Goal: Task Accomplishment & Management: Manage account settings

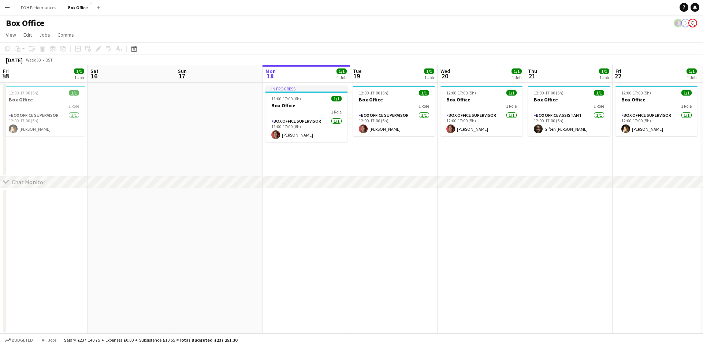
scroll to position [0, 175]
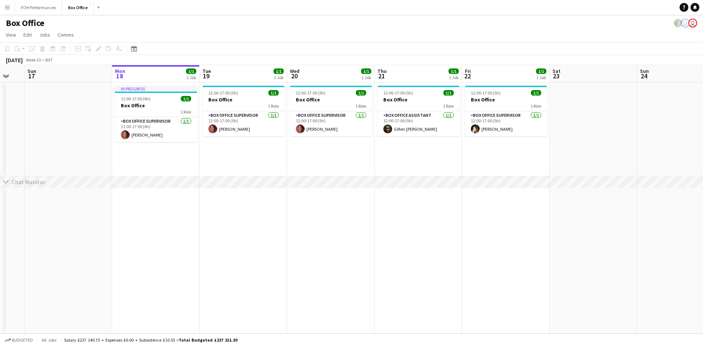
drag, startPoint x: 173, startPoint y: 250, endPoint x: 463, endPoint y: 229, distance: 290.9
click at [516, 234] on app-calendar-viewport "Fri 15 1/1 1 Job Sat 16 Sun 17 Mon 18 1/1 1 Job Tue 19 1/1 1 Job Wed 20 1/1 1 J…" at bounding box center [351, 199] width 703 height 269
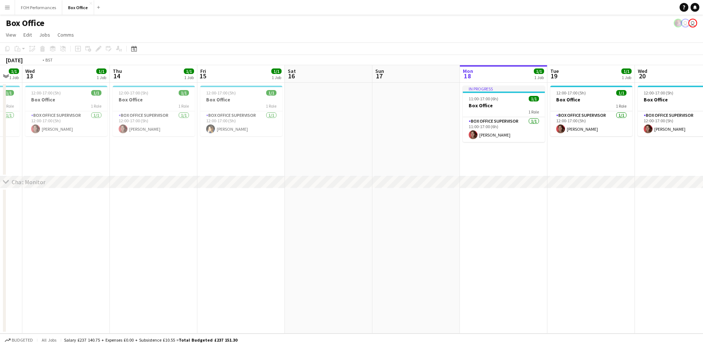
drag, startPoint x: 319, startPoint y: 226, endPoint x: 521, endPoint y: 201, distance: 203.9
click at [520, 202] on app-calendar-viewport "Mon 11 1/1 1 Job Tue 12 1/1 1 Job Wed 13 1/1 1 Job Thu 14 1/1 1 Job Fri 15 1/1 …" at bounding box center [351, 199] width 703 height 269
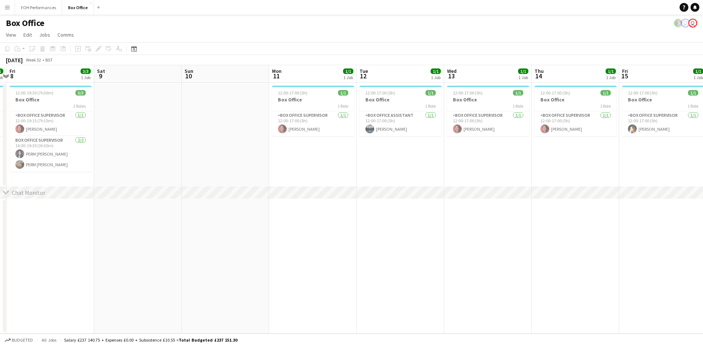
drag, startPoint x: 160, startPoint y: 270, endPoint x: 472, endPoint y: 226, distance: 314.5
click at [472, 226] on app-calendar-viewport "Wed 6 1/1 1 Job Thu 7 1/1 1 Job Fri 8 3/3 1 Job Sat 9 Sun 10 Mon 11 1/1 1 Job T…" at bounding box center [351, 199] width 703 height 269
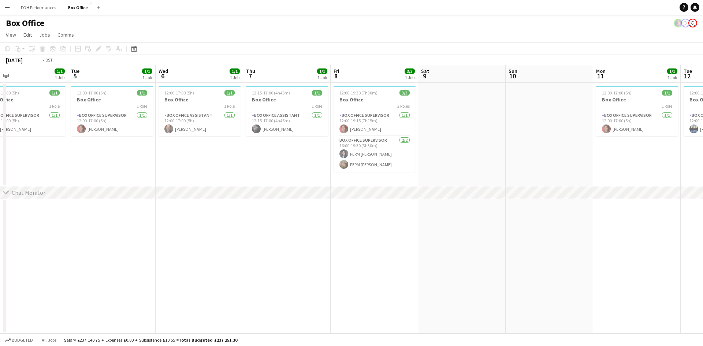
drag, startPoint x: 222, startPoint y: 241, endPoint x: 428, endPoint y: 229, distance: 206.7
click at [428, 229] on app-calendar-viewport "Sat 2 Sun 3 Mon 4 1/1 1 Job Tue 5 1/1 1 Job Wed 6 1/1 1 Job Thu 7 1/1 1 Job Fri…" at bounding box center [351, 199] width 703 height 269
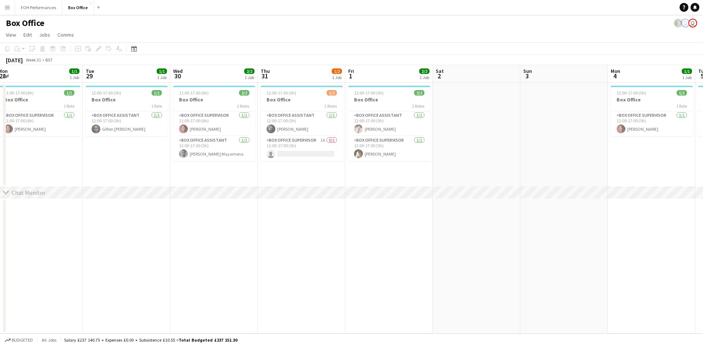
drag, startPoint x: 353, startPoint y: 215, endPoint x: 448, endPoint y: 211, distance: 94.6
click at [448, 211] on app-calendar-viewport "Sat 26 Sun 27 Mon 28 1/1 1 Job Tue 29 1/1 1 Job Wed 30 2/2 1 Job Thu 31 1/2 1 J…" at bounding box center [351, 199] width 703 height 269
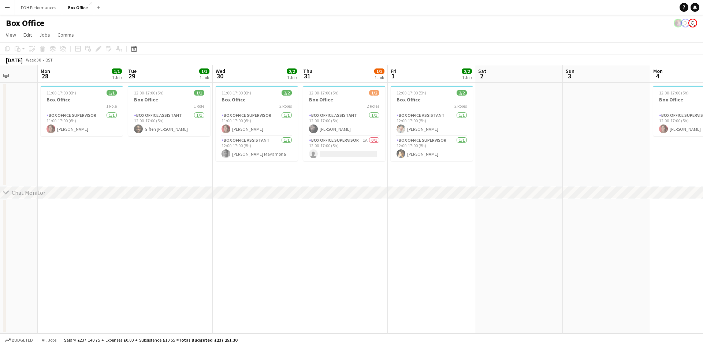
drag, startPoint x: 90, startPoint y: 233, endPoint x: 434, endPoint y: 207, distance: 344.2
click at [434, 207] on app-calendar-viewport "Sat 26 Sun 27 Mon 28 1/1 1 Job Tue 29 1/1 1 Job Wed 30 2/2 1 Job Thu 31 1/2 1 J…" at bounding box center [351, 199] width 703 height 269
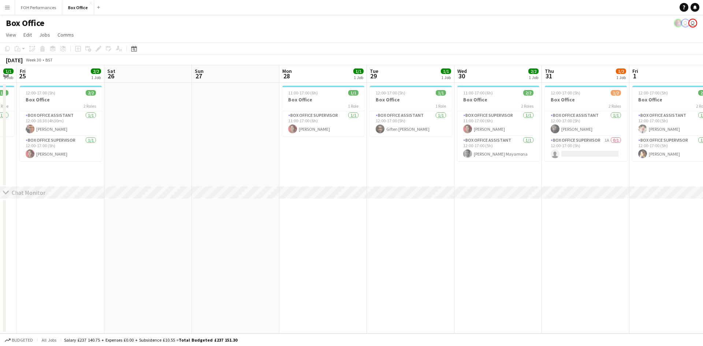
drag, startPoint x: 94, startPoint y: 234, endPoint x: 35, endPoint y: 226, distance: 60.0
click at [35, 226] on app-calendar-viewport "Tue 22 1/1 1 Job Wed 23 1/1 1 Job Thu 24 1/1 1 Job Fri 25 2/2 1 Job Sat 26 Sun …" at bounding box center [351, 199] width 703 height 269
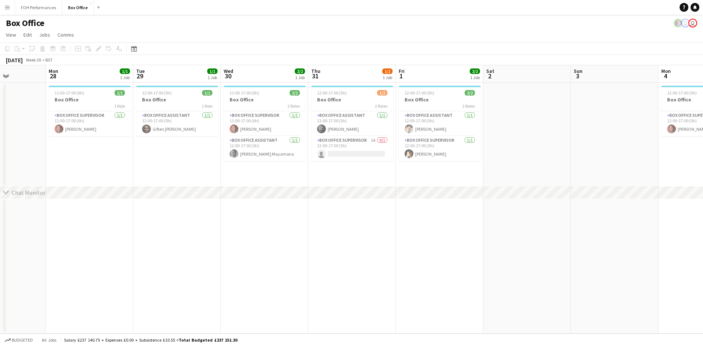
scroll to position [0, 305]
drag, startPoint x: 627, startPoint y: 281, endPoint x: 396, endPoint y: 272, distance: 231.3
click at [397, 273] on app-calendar-viewport "Thu 24 1/1 1 Job Fri 25 2/2 1 Job Sat 26 Sun 27 Mon 28 1/1 1 Job Tue 29 1/1 1 J…" at bounding box center [351, 199] width 703 height 269
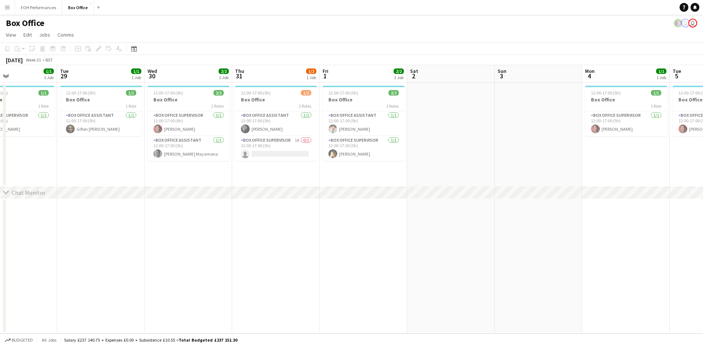
drag, startPoint x: 476, startPoint y: 251, endPoint x: 237, endPoint y: 237, distance: 238.5
click at [223, 241] on app-calendar-viewport "Sat 26 Sun 27 Mon 28 1/1 1 Job Tue 29 1/1 1 Job Wed 30 2/2 1 Job Thu 31 1/2 1 J…" at bounding box center [351, 199] width 703 height 269
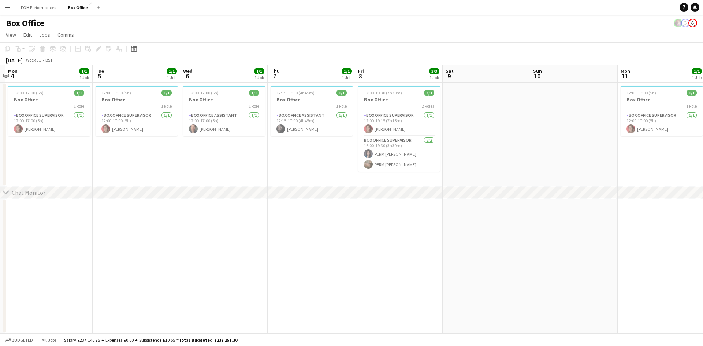
drag, startPoint x: 628, startPoint y: 251, endPoint x: 227, endPoint y: 235, distance: 401.9
click at [227, 235] on app-calendar-viewport "Thu 31 1/2 1 Job Fri 1 2/2 1 Job Sat 2 Sun 3 Mon 4 1/1 1 Job Tue 5 1/1 1 Job We…" at bounding box center [351, 199] width 703 height 269
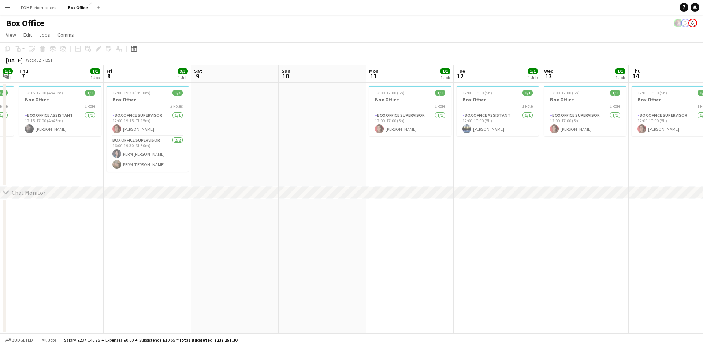
drag, startPoint x: 703, startPoint y: 248, endPoint x: 491, endPoint y: 239, distance: 212.7
click at [452, 249] on app-calendar-viewport "Mon 4 1/1 1 Job Tue 5 1/1 1 Job Wed 6 1/1 1 Job Thu 7 1/1 1 Job Fri 8 3/3 1 Job…" at bounding box center [351, 199] width 703 height 269
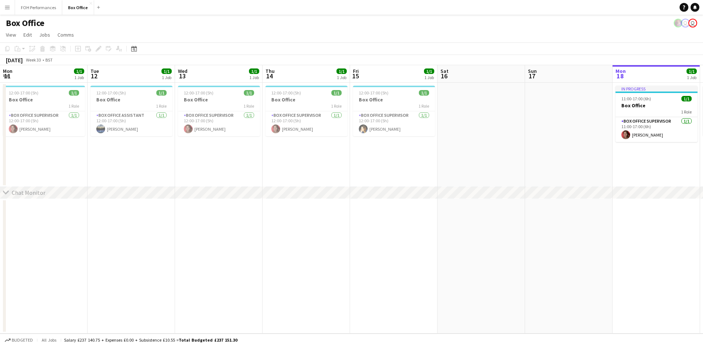
drag, startPoint x: 589, startPoint y: 216, endPoint x: 343, endPoint y: 222, distance: 245.5
click at [222, 233] on app-calendar-viewport "Fri 8 3/3 1 Job Sat 9 Sun 10 Mon 11 1/1 1 Job Tue 12 1/1 1 Job Wed 13 1/1 1 Job…" at bounding box center [351, 199] width 703 height 269
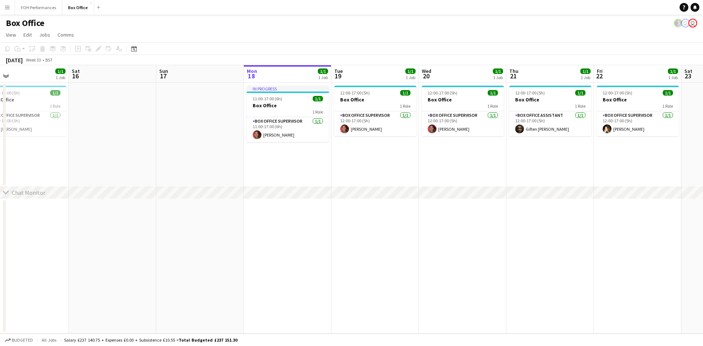
drag, startPoint x: 611, startPoint y: 219, endPoint x: 257, endPoint y: 251, distance: 355.4
click at [241, 258] on app-calendar-viewport "Mon 11 1/1 1 Job Tue 12 1/1 1 Job Wed 13 1/1 1 Job Thu 14 1/1 1 Job Fri 15 1/1 …" at bounding box center [351, 199] width 703 height 269
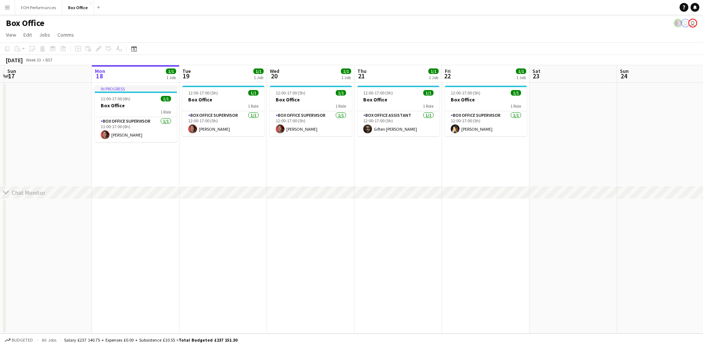
scroll to position [0, 346]
drag, startPoint x: 454, startPoint y: 253, endPoint x: 407, endPoint y: 254, distance: 47.7
click at [407, 254] on app-calendar-viewport "Wed 13 1/1 1 Job Thu 14 1/1 1 Job Fri 15 1/1 1 Job Sat 16 Sun 17 Mon 18 1/1 1 J…" at bounding box center [351, 199] width 703 height 269
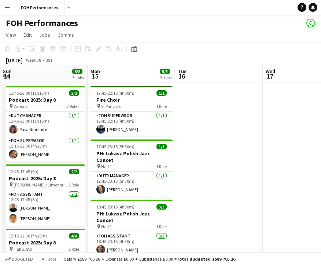
scroll to position [0, 256]
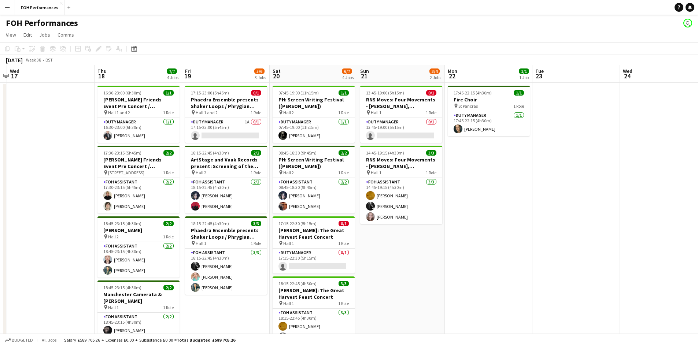
drag, startPoint x: 58, startPoint y: 3, endPoint x: 19, endPoint y: 14, distance: 40.8
click at [60, 2] on app-icon "Close" at bounding box center [61, 3] width 3 height 3
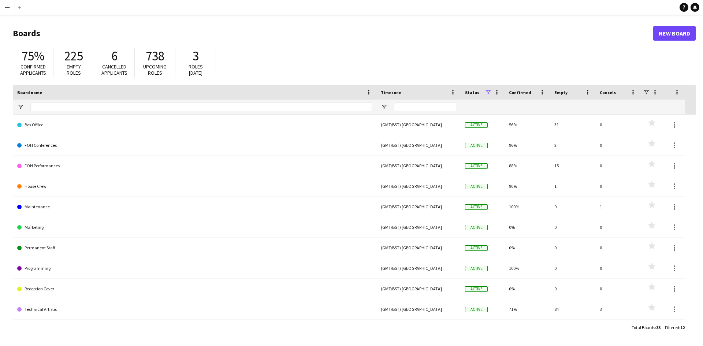
click at [8, 6] on app-icon "Menu" at bounding box center [7, 7] width 6 height 6
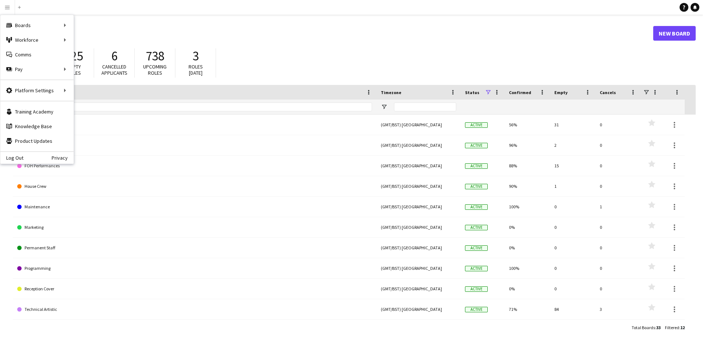
drag, startPoint x: 265, startPoint y: 26, endPoint x: 141, endPoint y: 118, distance: 154.1
click at [265, 26] on header "Boards New Board" at bounding box center [354, 33] width 683 height 23
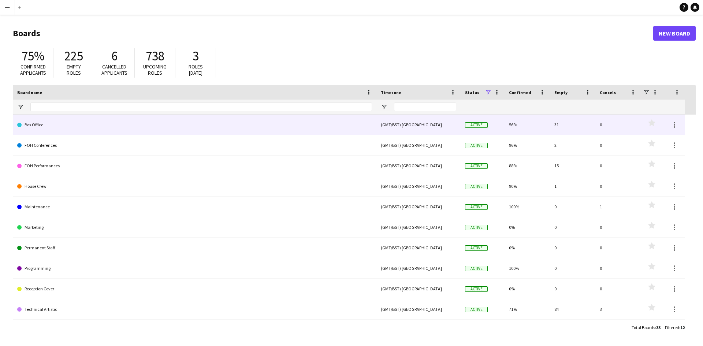
click at [39, 125] on link "Box Office" at bounding box center [194, 125] width 355 height 21
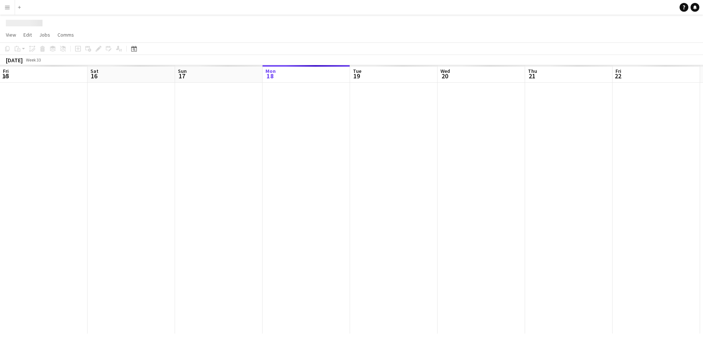
scroll to position [0, 175]
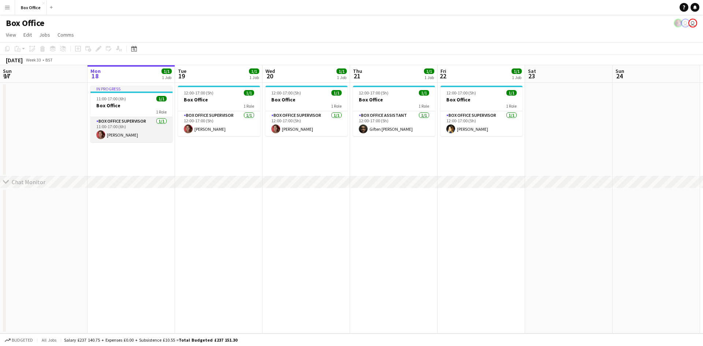
click at [129, 123] on app-card-role "Box Office Supervisor [DATE] 11:00-17:00 (6h) [PERSON_NAME]" at bounding box center [131, 129] width 82 height 25
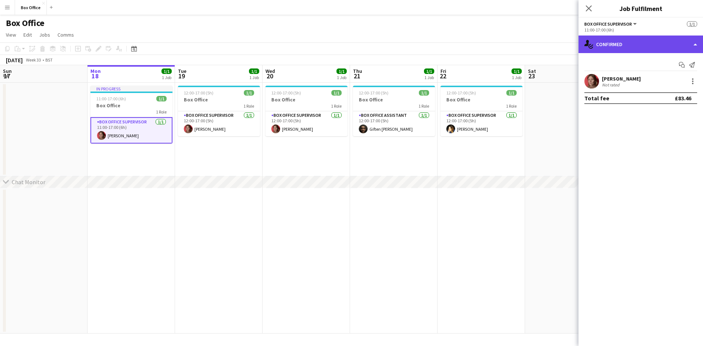
click at [321, 41] on div "single-neutral-actions-check-2 Confirmed" at bounding box center [641, 45] width 125 height 18
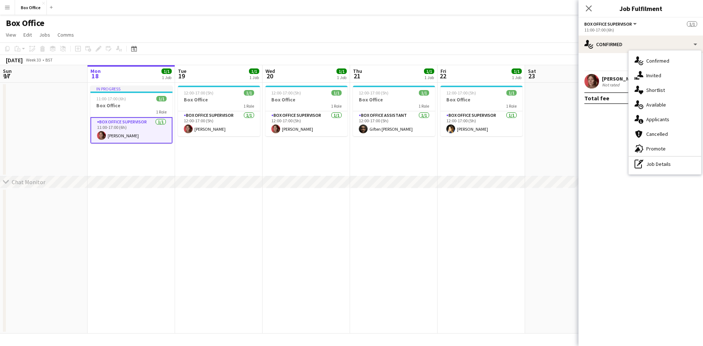
click at [321, 162] on div "pen-write Job Details" at bounding box center [665, 164] width 73 height 15
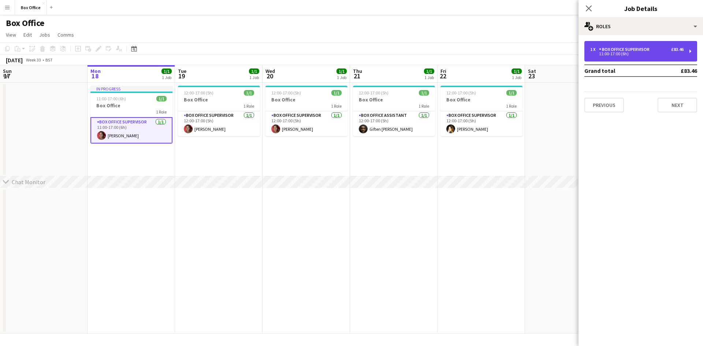
click at [321, 50] on div "Box Office Supervisor" at bounding box center [625, 49] width 53 height 5
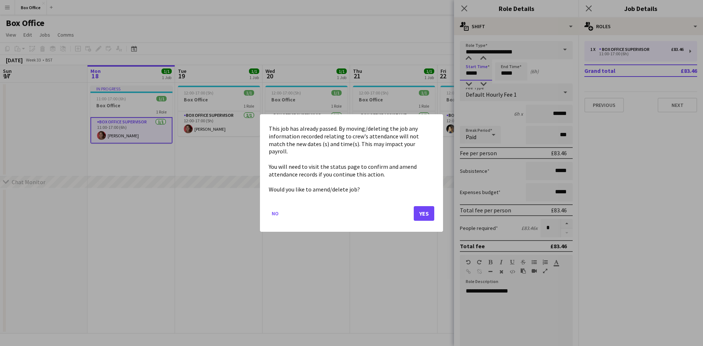
drag, startPoint x: 470, startPoint y: 73, endPoint x: 474, endPoint y: 76, distance: 5.5
click at [321, 73] on body "Menu Boards Boards Boards All jobs Status Workforce Workforce My Workforce Recr…" at bounding box center [351, 173] width 703 height 346
click at [321, 209] on button "Yes" at bounding box center [424, 213] width 21 height 15
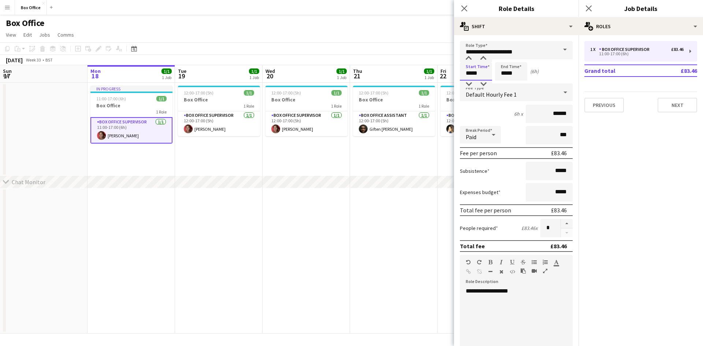
click at [321, 73] on input "*****" at bounding box center [476, 71] width 32 height 18
type input "*****"
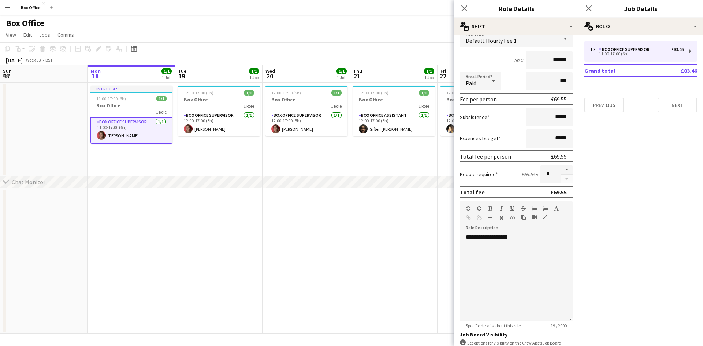
scroll to position [150, 0]
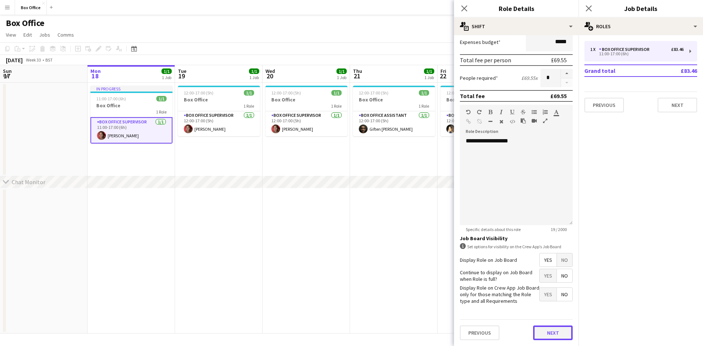
click at [321, 264] on button "Next" at bounding box center [553, 333] width 40 height 15
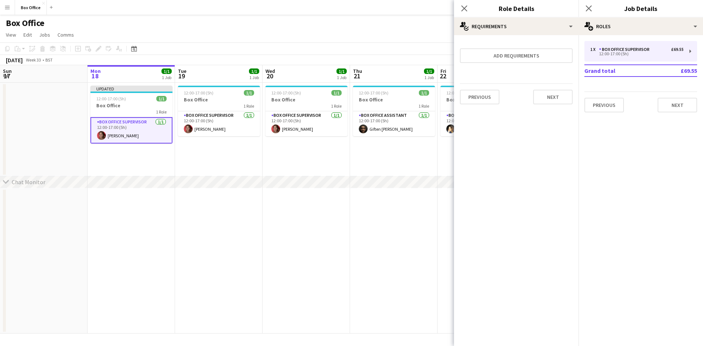
click at [321, 262] on app-date-cell at bounding box center [307, 261] width 88 height 146
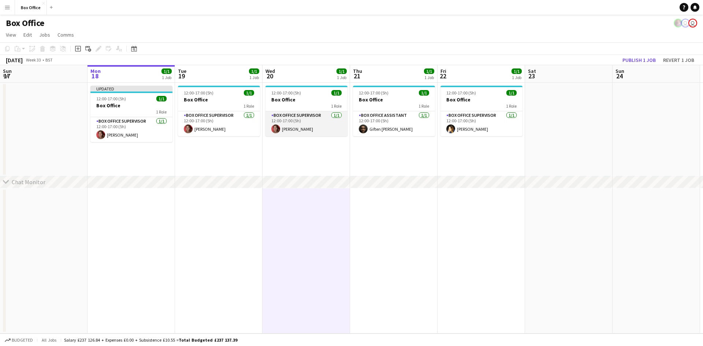
click at [314, 123] on app-card-role "Box Office Supervisor [DATE] 12:00-17:00 (5h) [PERSON_NAME]" at bounding box center [307, 123] width 82 height 25
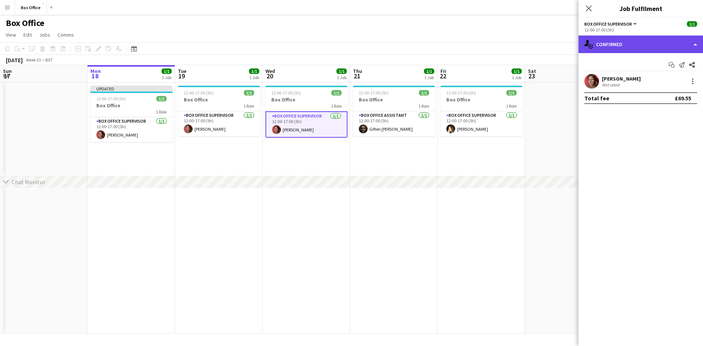
click at [321, 39] on div "single-neutral-actions-check-2 Confirmed" at bounding box center [641, 45] width 125 height 18
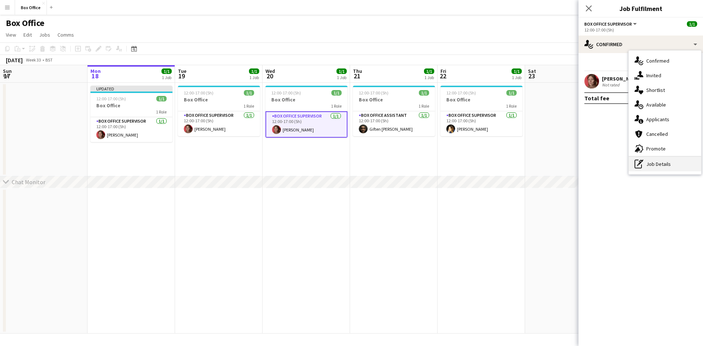
click at [321, 168] on div "pen-write Job Details" at bounding box center [665, 164] width 73 height 15
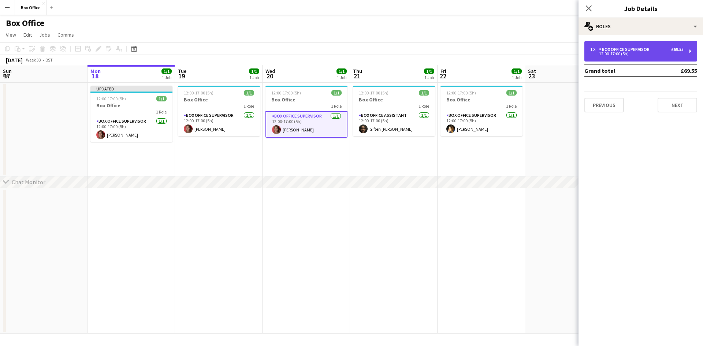
click at [321, 45] on div "1 x Box Office Supervisor £69.55 12:00-17:00 (5h)" at bounding box center [641, 51] width 113 height 21
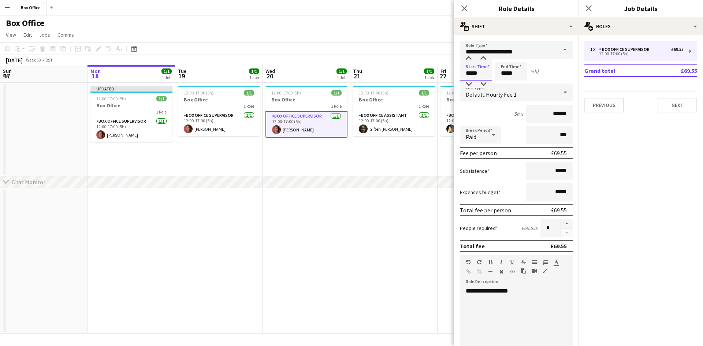
click at [321, 70] on input "*****" at bounding box center [476, 71] width 32 height 18
click at [321, 72] on input "*****" at bounding box center [476, 71] width 32 height 18
click at [321, 75] on input "*****" at bounding box center [476, 71] width 32 height 18
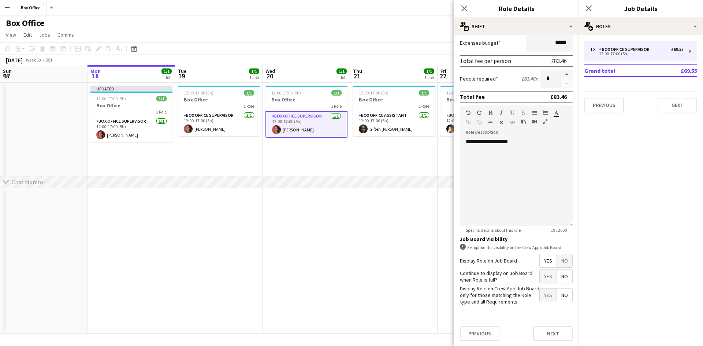
scroll to position [150, 0]
type input "*****"
click at [321, 264] on button "Next" at bounding box center [553, 333] width 40 height 15
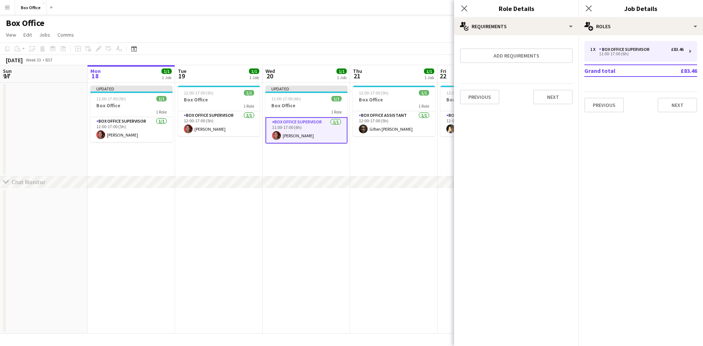
click at [321, 247] on app-date-cell at bounding box center [307, 261] width 88 height 146
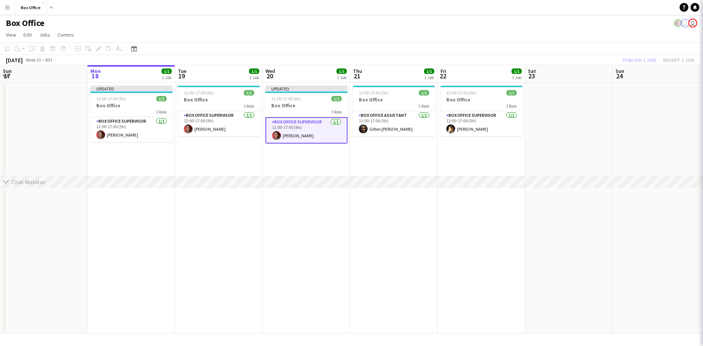
scroll to position [0, 176]
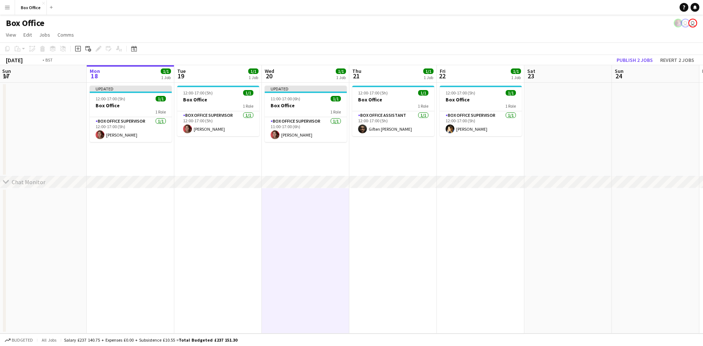
drag, startPoint x: 289, startPoint y: 172, endPoint x: 218, endPoint y: 174, distance: 71.5
click at [205, 180] on div "chevron-right Chat Monitor Fri 15 1/1 1 Job Sat 16 Sun 17 Mon 18 1/1 1 Job Tue …" at bounding box center [351, 199] width 703 height 269
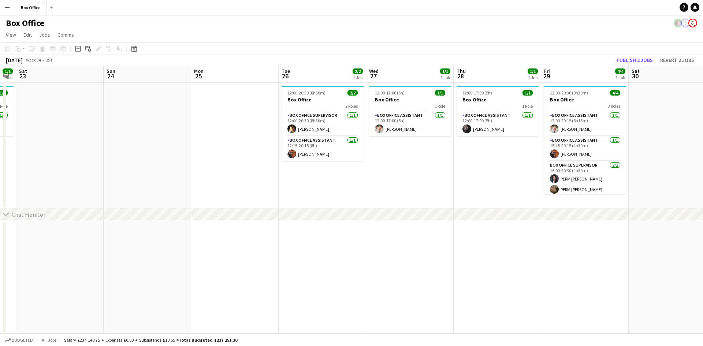
drag, startPoint x: 630, startPoint y: 179, endPoint x: 306, endPoint y: 209, distance: 325.6
click at [306, 209] on div "chevron-right Chat Monitor Tue 19 1/1 1 Job Wed 20 1/1 1 Job Thu 21 1/1 1 Job F…" at bounding box center [351, 199] width 703 height 269
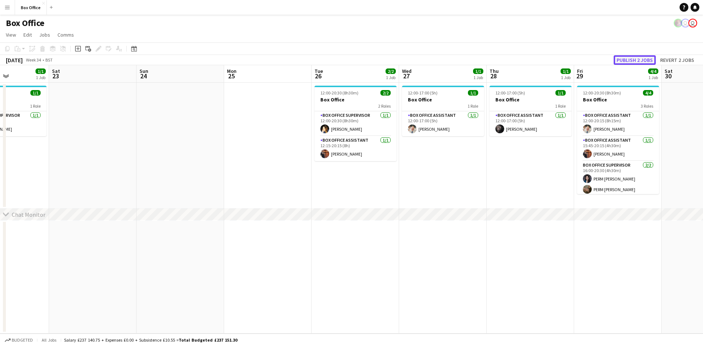
click at [321, 60] on button "Publish 2 jobs" at bounding box center [635, 60] width 42 height 10
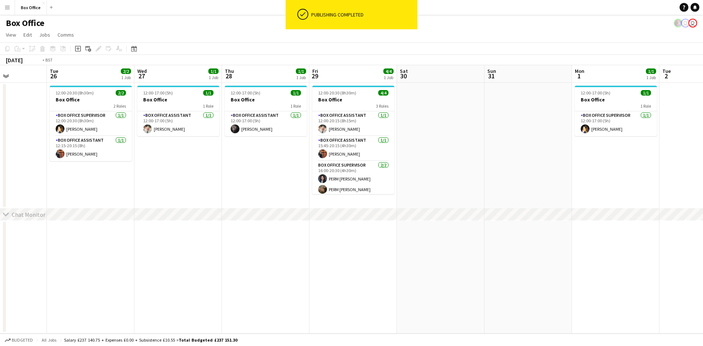
drag, startPoint x: 530, startPoint y: 171, endPoint x: 236, endPoint y: 177, distance: 294.3
click at [222, 178] on app-calendar-viewport "Fri 22 1/1 1 Job Sat 23 Sun 24 Mon 25 Tue 26 2/2 1 Job Wed 27 1/1 1 Job Thu 28 …" at bounding box center [351, 199] width 703 height 269
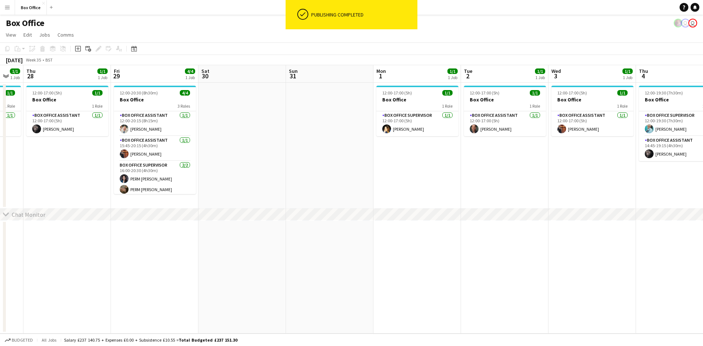
drag, startPoint x: 461, startPoint y: 152, endPoint x: 169, endPoint y: 172, distance: 292.0
click at [169, 172] on app-calendar-viewport "Sun 24 Mon 25 Tue 26 2/2 1 Job Wed 27 1/1 1 Job Thu 28 1/1 1 Job Fri 29 4/4 1 J…" at bounding box center [351, 199] width 703 height 269
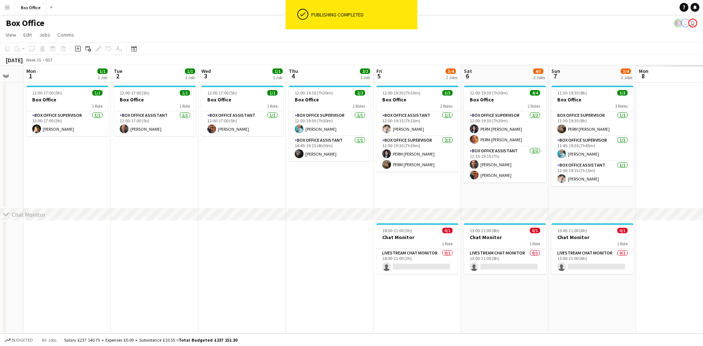
scroll to position [0, 283]
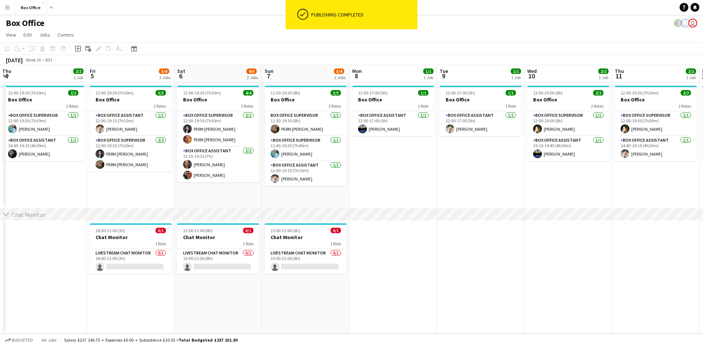
drag, startPoint x: 679, startPoint y: 189, endPoint x: 350, endPoint y: 185, distance: 329.0
click at [321, 187] on app-calendar-viewport "Mon 1 1/1 1 Job Tue 2 1/1 1 Job Wed 3 1/1 1 Job Thu 4 2/2 1 Job Fri 5 3/4 2 Job…" at bounding box center [351, 199] width 703 height 269
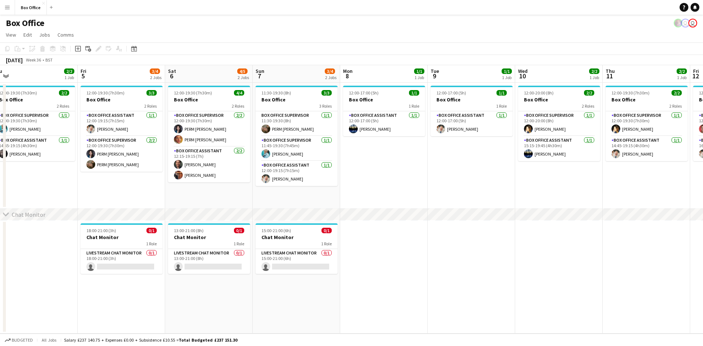
scroll to position [0, 282]
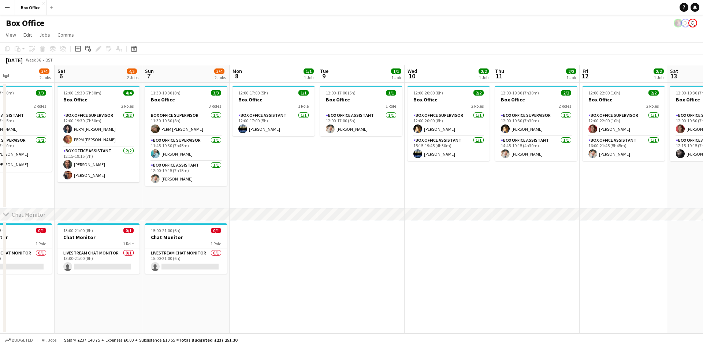
drag, startPoint x: 522, startPoint y: 182, endPoint x: 315, endPoint y: 178, distance: 207.1
click at [315, 178] on app-calendar-viewport "Wed 3 1/1 1 Job Thu 4 2/2 1 Job Fri 5 3/4 2 Jobs Sat 6 4/5 2 Jobs Sun 7 3/4 2 J…" at bounding box center [351, 199] width 703 height 269
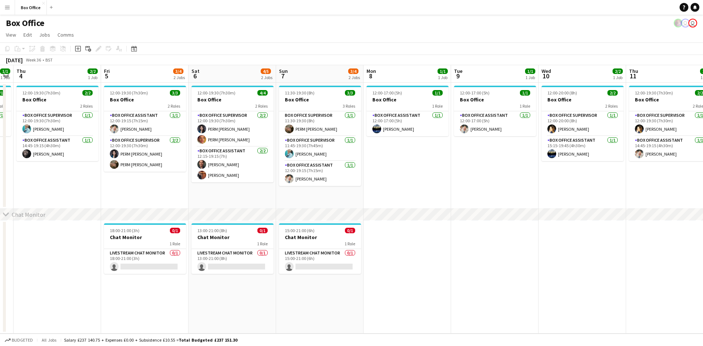
scroll to position [0, 226]
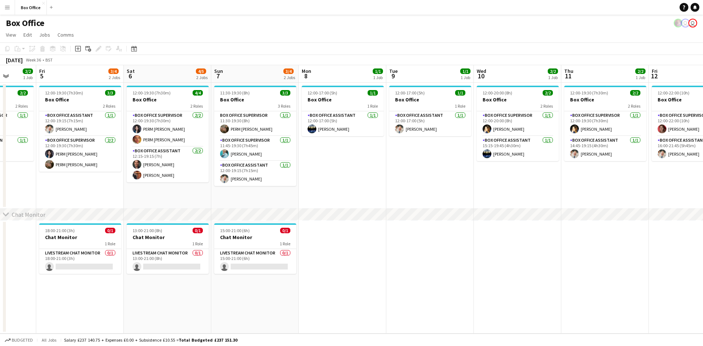
drag, startPoint x: 273, startPoint y: 177, endPoint x: 517, endPoint y: 175, distance: 244.4
click at [321, 174] on app-calendar-viewport "Tue 2 1/1 1 Job Wed 3 1/1 1 Job Thu 4 2/2 1 Job Fri 5 3/4 2 Jobs Sat 6 4/5 2 Jo…" at bounding box center [351, 199] width 703 height 269
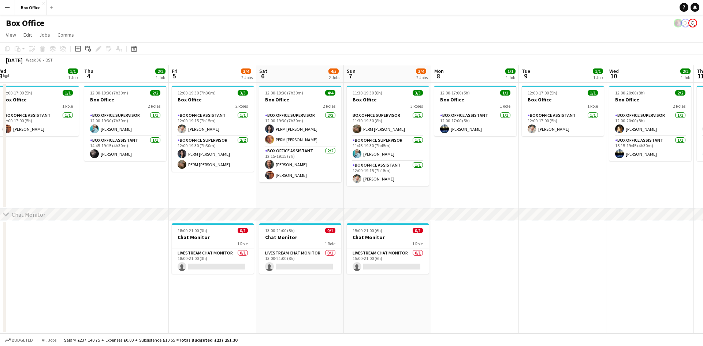
scroll to position [0, 181]
drag, startPoint x: 425, startPoint y: 179, endPoint x: 470, endPoint y: 171, distance: 46.1
click at [321, 171] on app-calendar-viewport "Mon 1 1/1 1 Job Tue 2 1/1 1 Job Wed 3 1/1 1 Job Thu 4 2/2 1 Job Fri 5 3/4 2 Job…" at bounding box center [351, 199] width 703 height 269
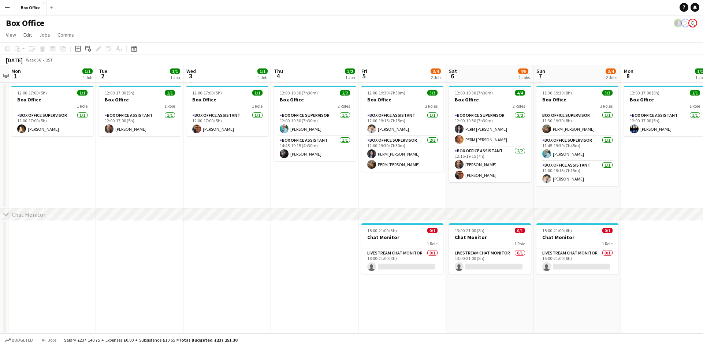
scroll to position [0, 184]
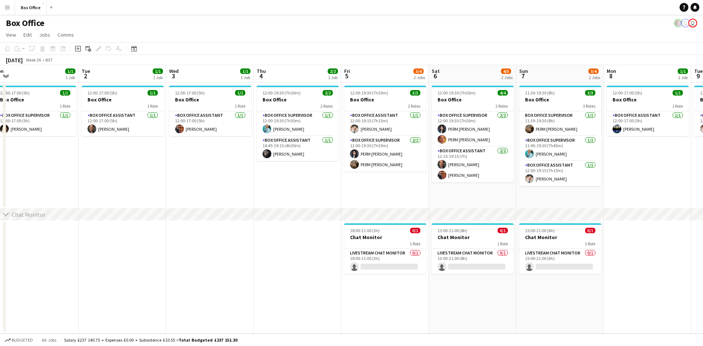
drag, startPoint x: 132, startPoint y: 173, endPoint x: 304, endPoint y: 175, distance: 172.2
click at [304, 175] on app-calendar-viewport "Sat 30 Sun 31 Mon 1 1/1 1 Job Tue 2 1/1 1 Job Wed 3 1/1 1 Job Thu 4 2/2 1 Job F…" at bounding box center [351, 199] width 703 height 269
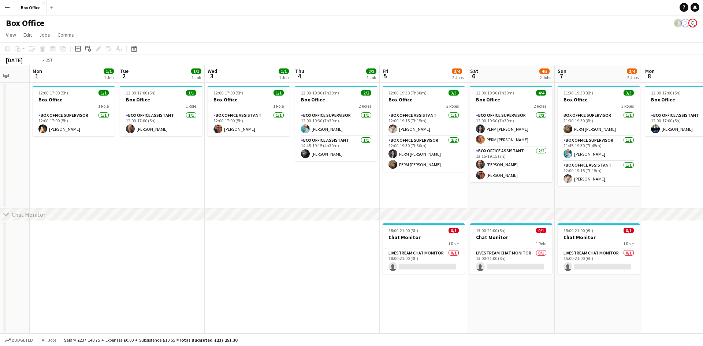
scroll to position [0, 217]
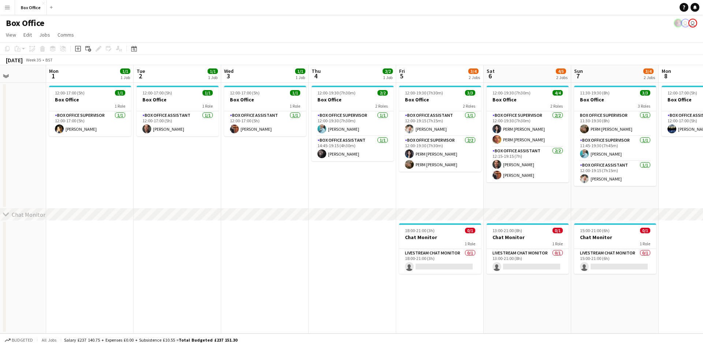
drag, startPoint x: 205, startPoint y: 178, endPoint x: 260, endPoint y: 179, distance: 55.0
click at [260, 179] on app-calendar-viewport "Fri 29 4/4 1 Job Sat 30 Sun 31 Mon 1 1/1 1 Job Tue 2 1/1 1 Job Wed 3 1/1 1 Job …" at bounding box center [351, 199] width 703 height 269
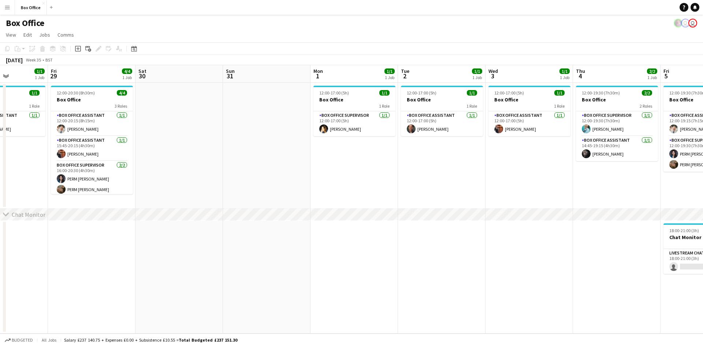
scroll to position [0, 211]
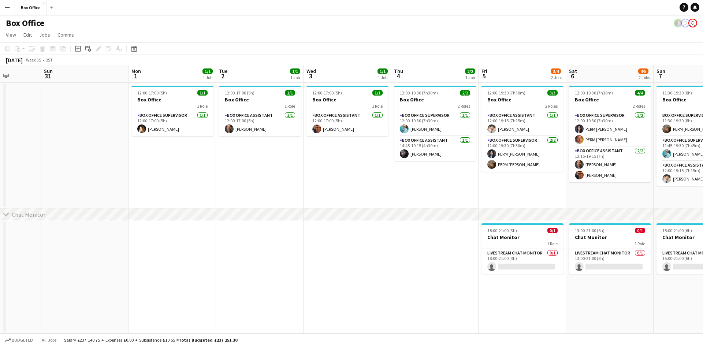
drag, startPoint x: 195, startPoint y: 188, endPoint x: 189, endPoint y: 207, distance: 20.4
click at [189, 207] on app-calendar-viewport "Thu 28 1/1 1 Job Fri 29 4/4 1 Job Sat 30 Sun 31 Mon 1 1/1 1 Job Tue 2 1/1 1 Job…" at bounding box center [351, 199] width 703 height 269
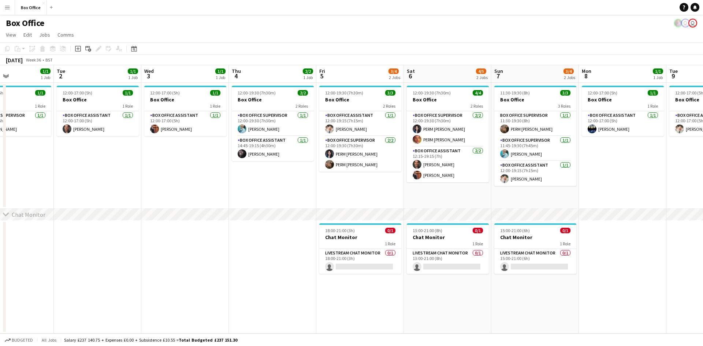
drag, startPoint x: 365, startPoint y: 192, endPoint x: 240, endPoint y: 211, distance: 125.7
click at [241, 213] on div "chevron-right Chat Monitor Sat 30 Sun 31 Mon 1 1/1 1 Job Tue 2 1/1 1 Job Wed 3 …" at bounding box center [351, 199] width 703 height 269
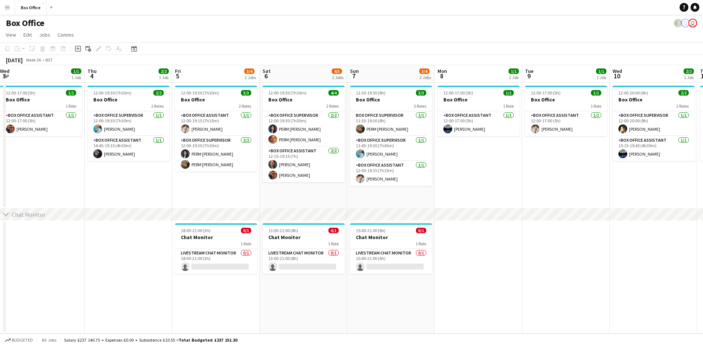
drag, startPoint x: 383, startPoint y: 200, endPoint x: 230, endPoint y: 206, distance: 152.6
click at [228, 209] on div "chevron-right Chat Monitor Sun 31 Mon 1 1/1 1 Job Tue 2 1/1 1 Job Wed 3 1/1 1 J…" at bounding box center [351, 199] width 703 height 269
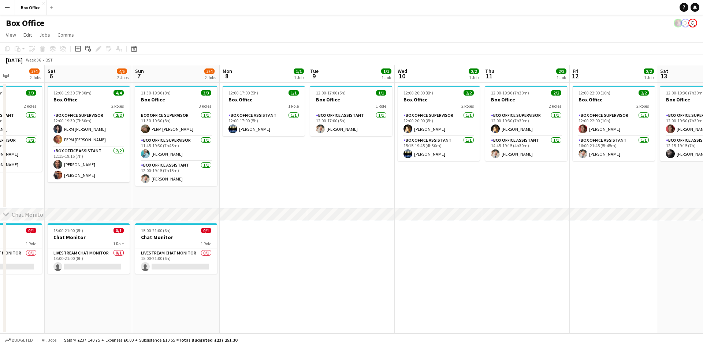
drag, startPoint x: 533, startPoint y: 177, endPoint x: 265, endPoint y: 206, distance: 269.8
click at [259, 211] on div "chevron-right Chat Monitor Wed 3 1/1 1 Job Thu 4 2/2 1 Job Fri 5 3/4 2 Jobs Sat…" at bounding box center [351, 199] width 703 height 269
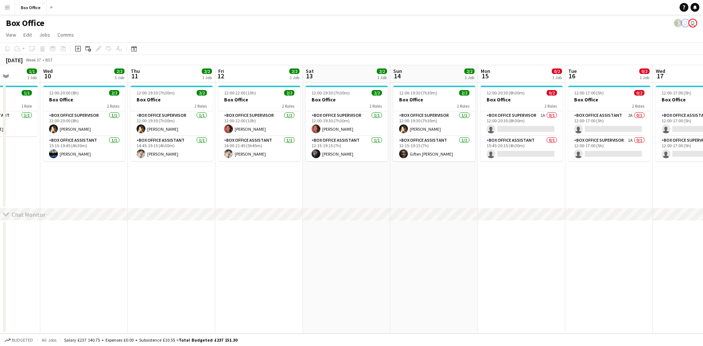
drag, startPoint x: 476, startPoint y: 176, endPoint x: 129, endPoint y: 191, distance: 347.3
click at [121, 198] on app-calendar-viewport "Sun 7 3/4 2 Jobs Mon 8 1/1 1 Job Tue 9 1/1 1 Job Wed 10 2/2 1 Job Thu 11 2/2 1 …" at bounding box center [351, 199] width 703 height 269
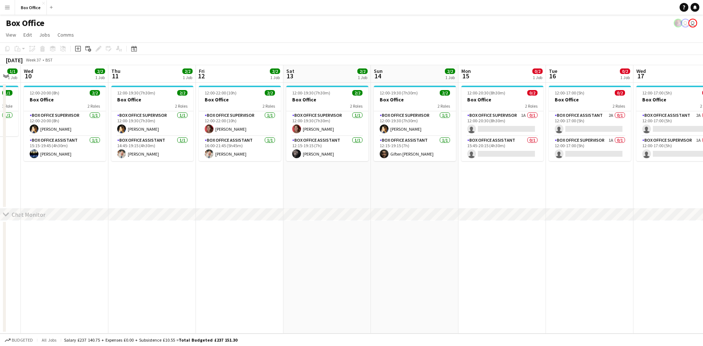
scroll to position [0, 237]
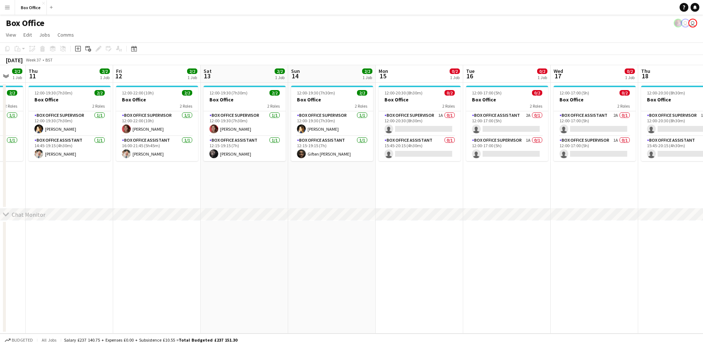
drag, startPoint x: 540, startPoint y: 174, endPoint x: 148, endPoint y: 214, distance: 393.7
click at [148, 214] on div "chevron-right Chat Monitor Mon 8 1/1 1 Job Tue 9 1/1 1 Job Wed 10 2/2 1 Job Thu…" at bounding box center [351, 199] width 703 height 269
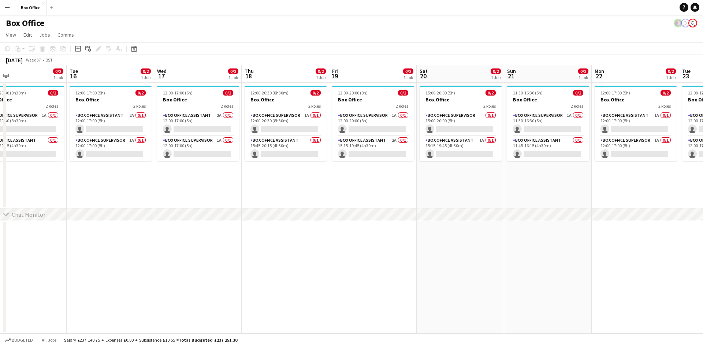
scroll to position [0, 210]
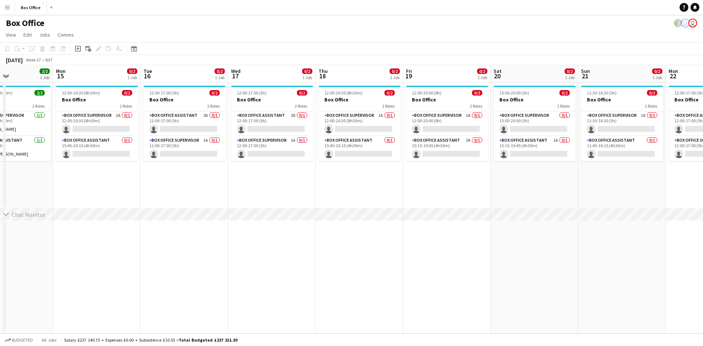
drag, startPoint x: 469, startPoint y: 173, endPoint x: 150, endPoint y: 179, distance: 319.2
click at [150, 179] on app-calendar-viewport "Fri 12 2/2 1 Job Sat 13 2/2 1 Job Sun 14 2/2 1 Job Mon 15 0/2 1 Job Tue 16 0/2 …" at bounding box center [351, 199] width 703 height 269
click at [187, 115] on app-card-role "Box Office Assistant 2A 0/1 12:00-17:00 (5h) single-neutral-actions" at bounding box center [185, 123] width 82 height 25
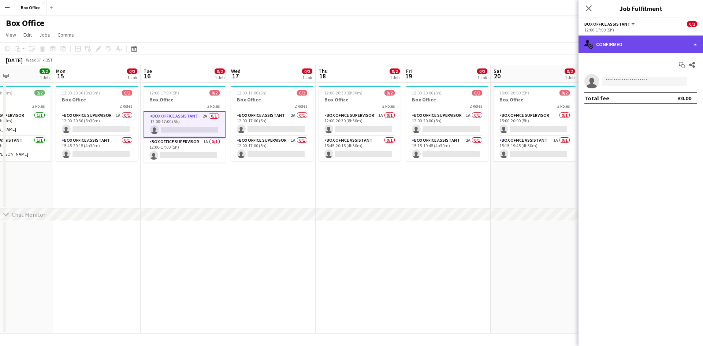
click at [321, 47] on div "single-neutral-actions-check-2 Confirmed" at bounding box center [641, 45] width 125 height 18
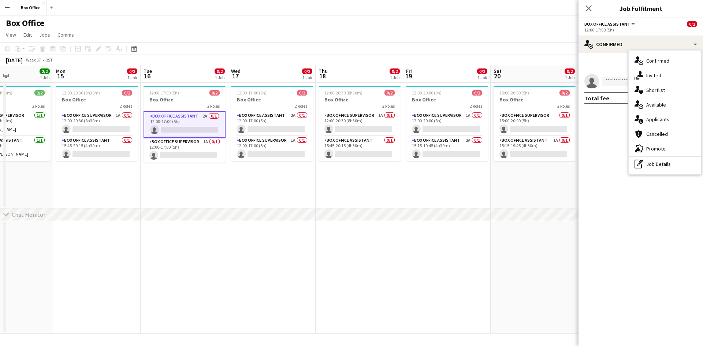
click at [321, 119] on div "single-neutral-actions-information Applicants" at bounding box center [665, 119] width 73 height 15
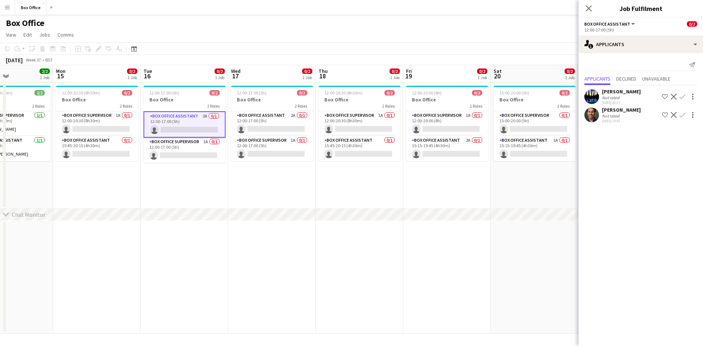
click at [321, 177] on app-date-cell "12:00-20:00 (8h) 0/2 Box Office 2 Roles Box Office Supervisor 1A 0/1 12:00-20:0…" at bounding box center [447, 146] width 88 height 126
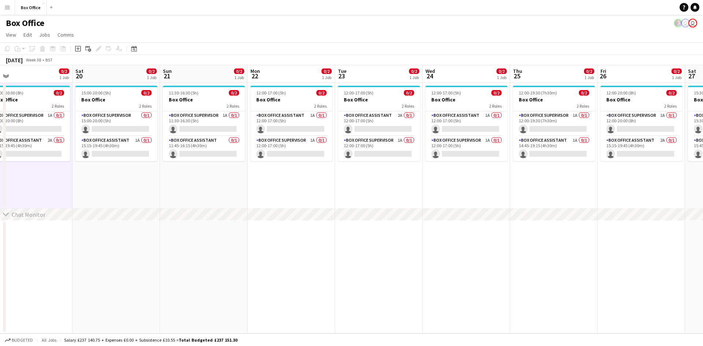
scroll to position [0, 285]
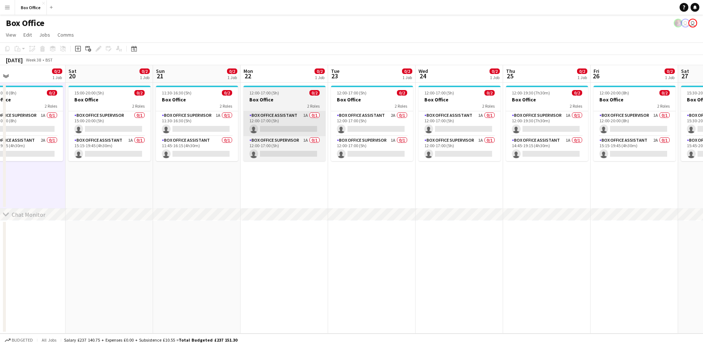
drag, startPoint x: 664, startPoint y: 178, endPoint x: 279, endPoint y: 120, distance: 389.8
click at [239, 149] on app-calendar-viewport "Tue 16 0/2 1 Job Wed 17 0/2 1 Job Thu 18 0/2 1 Job Fri 19 0/2 1 Job Sat 20 0/2 …" at bounding box center [351, 199] width 703 height 269
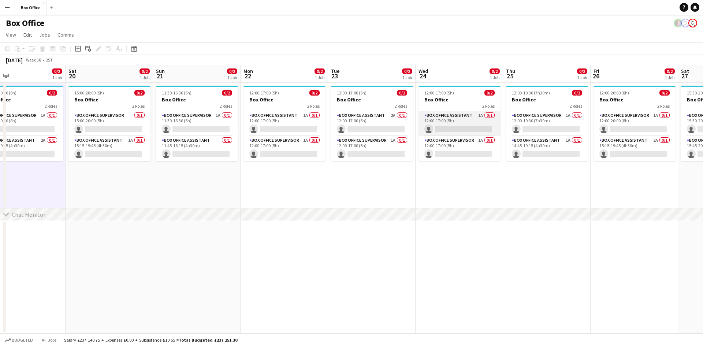
click at [321, 116] on app-card-role "Box Office Assistant 1A 0/1 12:00-17:00 (5h) single-neutral-actions" at bounding box center [460, 123] width 82 height 25
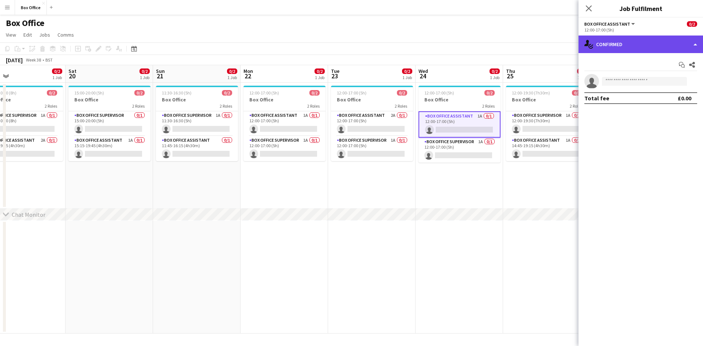
click at [321, 43] on div "single-neutral-actions-check-2 Confirmed" at bounding box center [641, 45] width 125 height 18
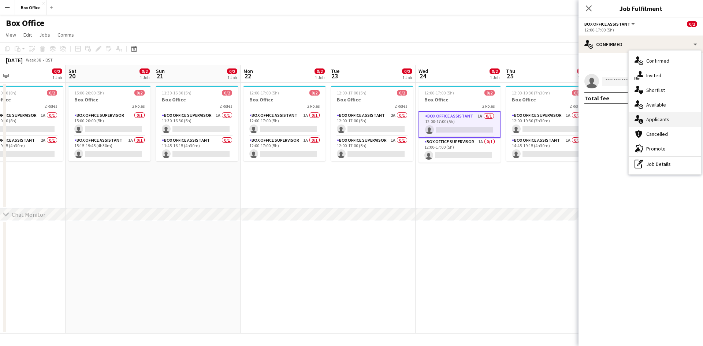
click at [321, 121] on div "single-neutral-actions-information Applicants" at bounding box center [665, 119] width 73 height 15
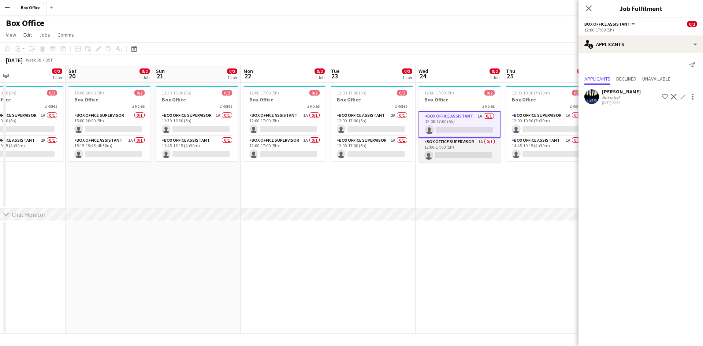
click at [321, 141] on app-card-role "Box Office Supervisor 1A 0/1 12:00-17:00 (5h) single-neutral-actions" at bounding box center [460, 150] width 82 height 25
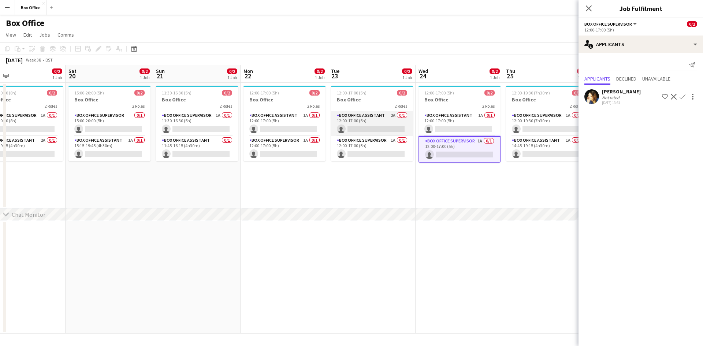
click at [321, 115] on app-card-role "Box Office Assistant 2A 0/1 12:00-17:00 (5h) single-neutral-actions" at bounding box center [372, 123] width 82 height 25
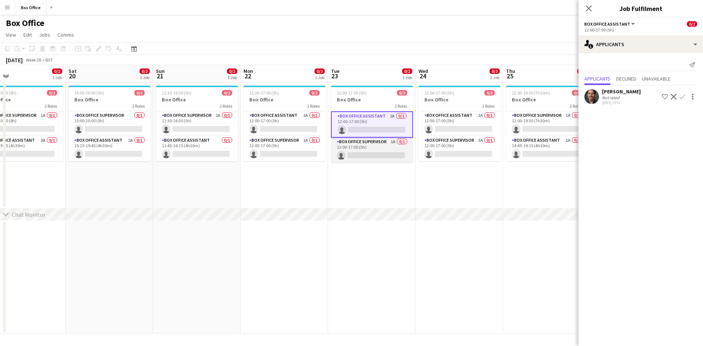
click at [321, 138] on app-card-role "Box Office Supervisor 1A 0/1 12:00-17:00 (5h) single-neutral-actions" at bounding box center [372, 150] width 82 height 25
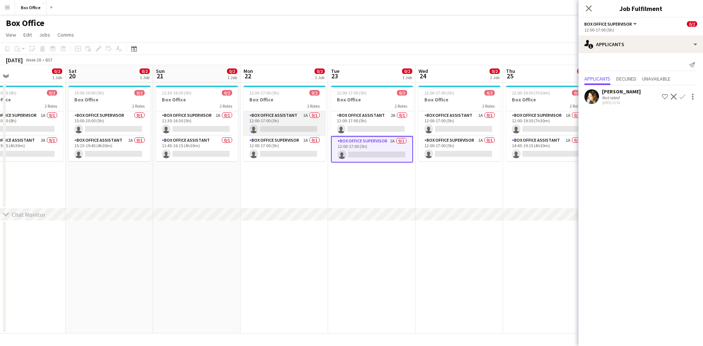
click at [297, 115] on app-card-role "Box Office Assistant 1A 0/1 12:00-17:00 (5h) single-neutral-actions" at bounding box center [285, 123] width 82 height 25
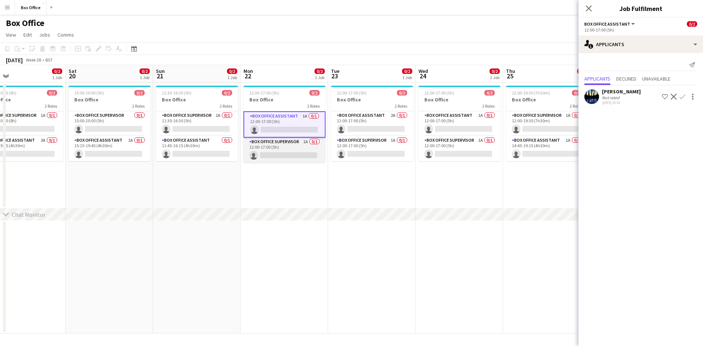
click at [278, 138] on app-card-role "Box Office Supervisor 1A 0/1 12:00-17:00 (5h) single-neutral-actions" at bounding box center [285, 150] width 82 height 25
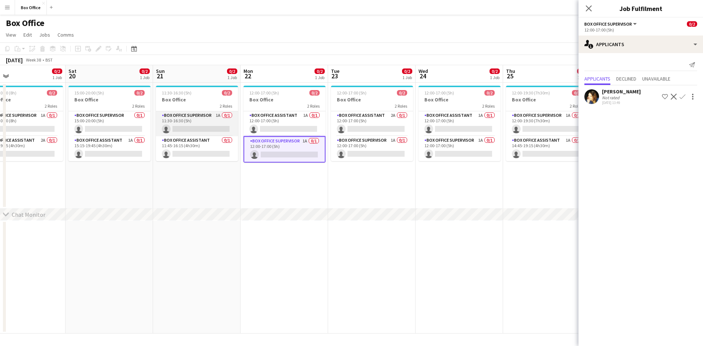
click at [196, 113] on app-card-role "Box Office Supervisor 1A 0/1 11:30-16:30 (5h) single-neutral-actions" at bounding box center [197, 123] width 82 height 25
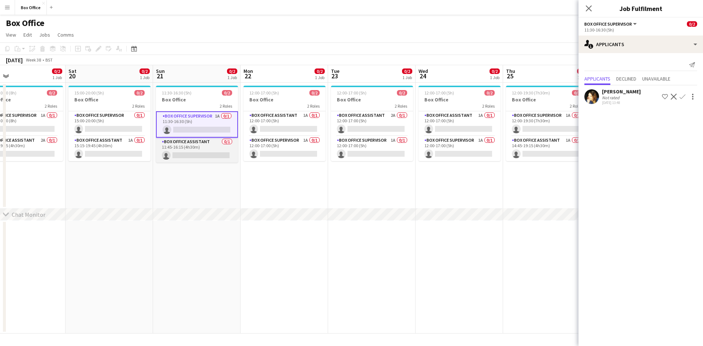
click at [195, 141] on app-card-role "Box Office Assistant 0/1 11:45-16:15 (4h30m) single-neutral-actions" at bounding box center [197, 150] width 82 height 25
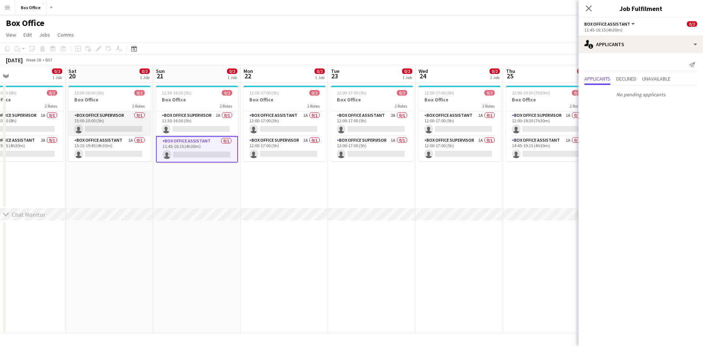
click at [99, 113] on app-card-role "Box Office Supervisor 0/1 15:00-20:00 (5h) single-neutral-actions" at bounding box center [110, 123] width 82 height 25
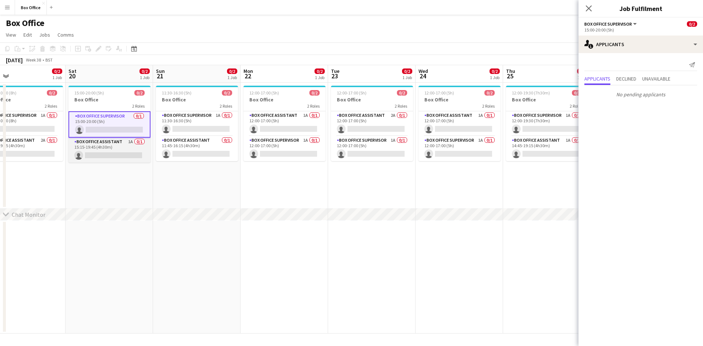
click at [108, 143] on app-card-role "Box Office Assistant 1A 0/1 15:15-19:45 (4h30m) single-neutral-actions" at bounding box center [110, 150] width 82 height 25
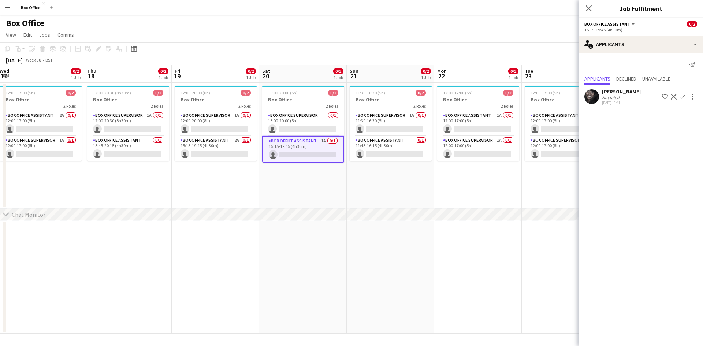
drag, startPoint x: 216, startPoint y: 186, endPoint x: 410, endPoint y: 180, distance: 194.6
click at [321, 180] on app-calendar-viewport "Mon 15 0/2 1 Job Tue 16 0/2 1 Job Wed 17 0/2 1 Job Thu 18 0/2 1 Job Fri 19 0/2 …" at bounding box center [351, 199] width 703 height 269
click at [207, 117] on app-card-role "Box Office Supervisor 1A 0/1 12:00-20:00 (8h) single-neutral-actions" at bounding box center [217, 123] width 82 height 25
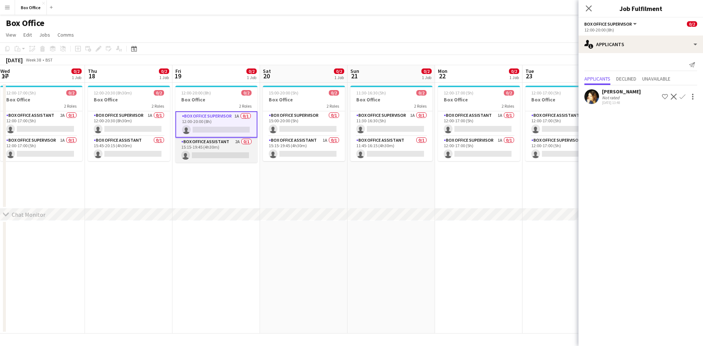
click at [213, 144] on app-card-role "Box Office Assistant 2A 0/1 15:15-19:45 (4h30m) single-neutral-actions" at bounding box center [217, 150] width 82 height 25
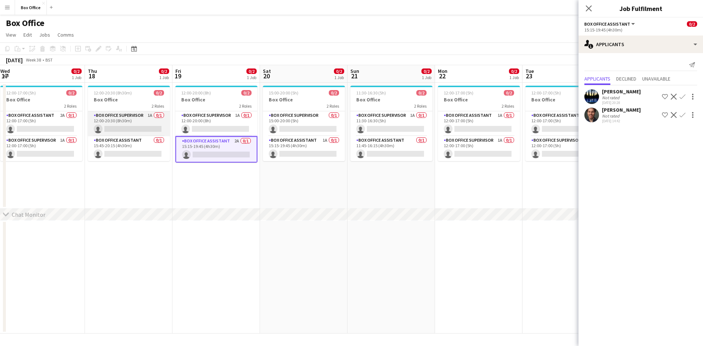
click at [107, 116] on app-card-role "Box Office Supervisor 1A 0/1 12:00-20:30 (8h30m) single-neutral-actions" at bounding box center [129, 123] width 82 height 25
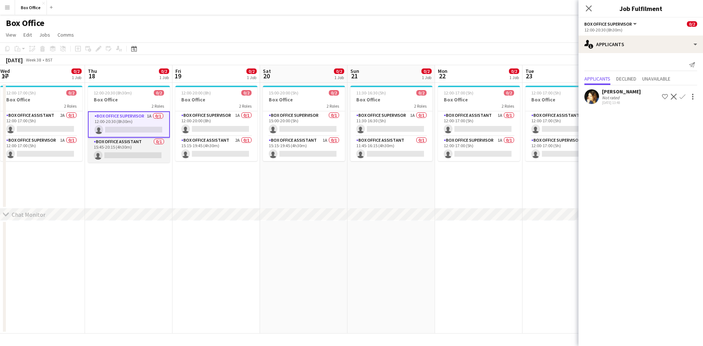
click at [111, 143] on app-card-role "Box Office Assistant 0/1 15:45-20:15 (4h30m) single-neutral-actions" at bounding box center [129, 150] width 82 height 25
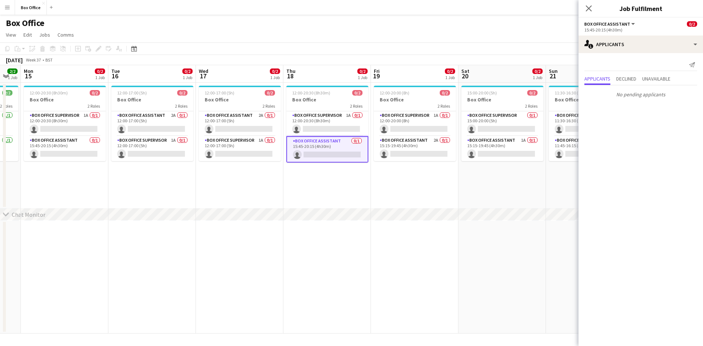
scroll to position [0, 153]
drag, startPoint x: 94, startPoint y: 179, endPoint x: 294, endPoint y: 160, distance: 201.0
click at [294, 160] on app-calendar-viewport "Sat 13 2/2 1 Job Sun 14 2/2 1 Job Mon 15 0/2 1 Job Tue 16 0/2 1 Job Wed 17 0/2 …" at bounding box center [351, 199] width 703 height 269
click at [57, 117] on app-card-role "Box Office Supervisor 1A 0/1 12:00-20:30 (8h30m) single-neutral-actions" at bounding box center [66, 123] width 82 height 25
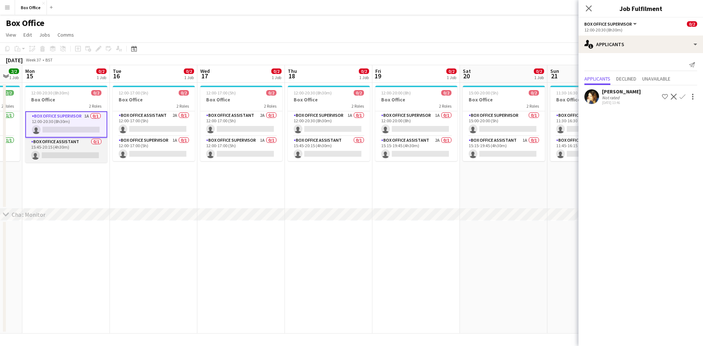
click at [59, 143] on app-card-role "Box Office Assistant 0/1 15:45-20:15 (4h30m) single-neutral-actions" at bounding box center [66, 150] width 82 height 25
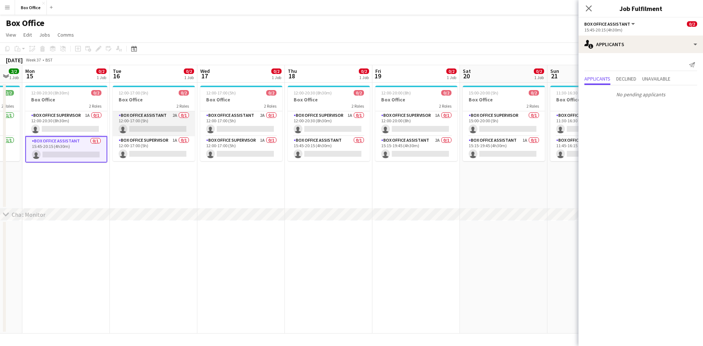
click at [155, 117] on app-card-role "Box Office Assistant 2A 0/1 12:00-17:00 (5h) single-neutral-actions" at bounding box center [154, 123] width 82 height 25
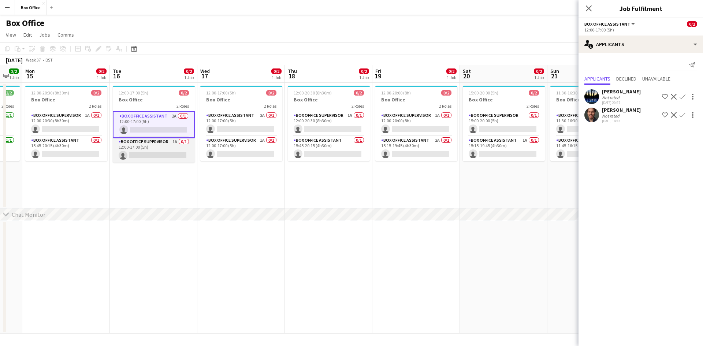
click at [149, 145] on app-card-role "Box Office Supervisor 1A 0/1 12:00-17:00 (5h) single-neutral-actions" at bounding box center [154, 150] width 82 height 25
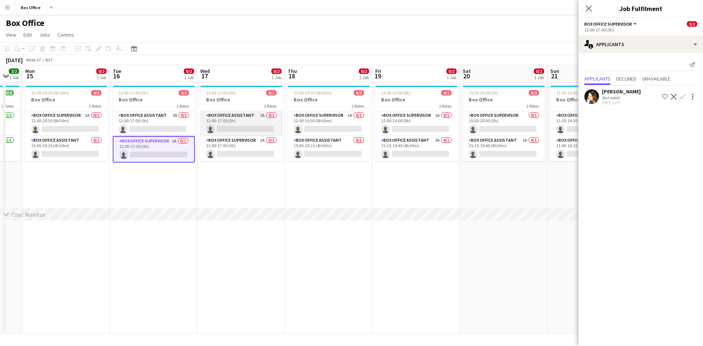
click at [232, 114] on app-card-role "Box Office Assistant 2A 0/1 12:00-17:00 (5h) single-neutral-actions" at bounding box center [241, 123] width 82 height 25
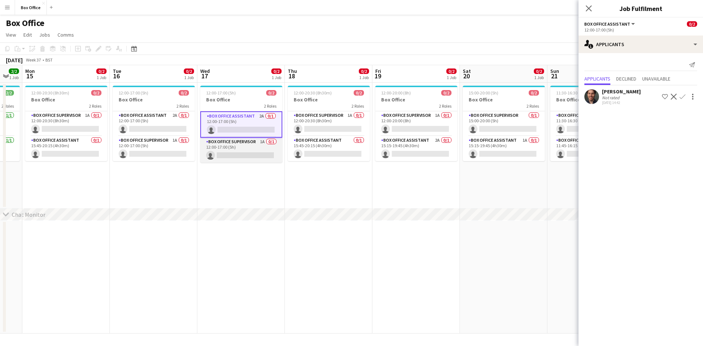
click at [240, 140] on app-card-role "Box Office Supervisor 1A 0/1 12:00-17:00 (5h) single-neutral-actions" at bounding box center [241, 150] width 82 height 25
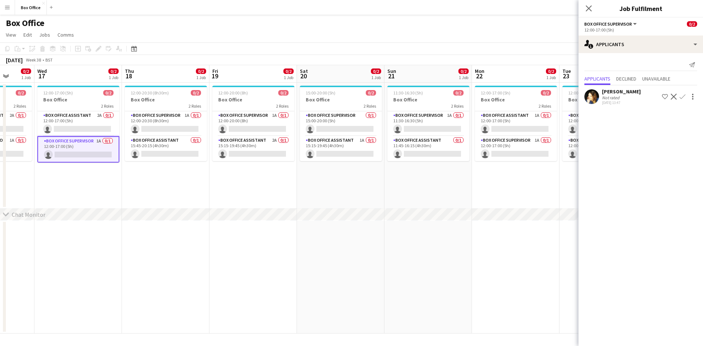
drag, startPoint x: 337, startPoint y: 182, endPoint x: 143, endPoint y: 161, distance: 195.3
click at [143, 161] on app-calendar-viewport "Sun 14 2/2 1 Job Mon 15 0/2 1 Job Tue 16 0/2 1 Job Wed 17 0/2 1 Job Thu 18 0/2 …" at bounding box center [351, 199] width 703 height 269
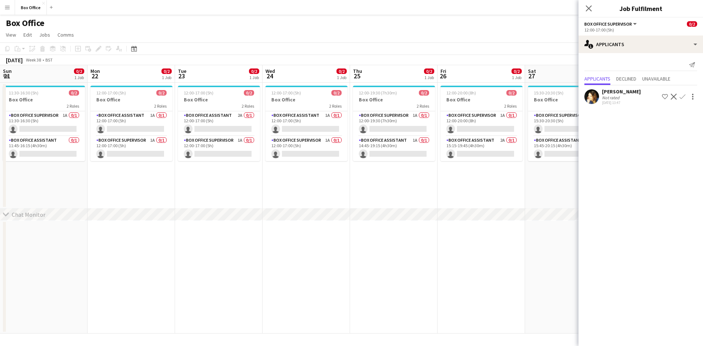
drag, startPoint x: 478, startPoint y: 189, endPoint x: 156, endPoint y: 193, distance: 322.1
click at [156, 194] on app-calendar-viewport "Thu 18 0/2 1 Job Fri 19 0/2 1 Job Sat 20 0/2 1 Job Sun 21 0/2 1 Job Mon 22 0/2 …" at bounding box center [351, 199] width 703 height 269
click at [291, 115] on app-card-role "Box Office Assistant 1A 0/1 12:00-17:00 (5h) single-neutral-actions" at bounding box center [306, 123] width 82 height 25
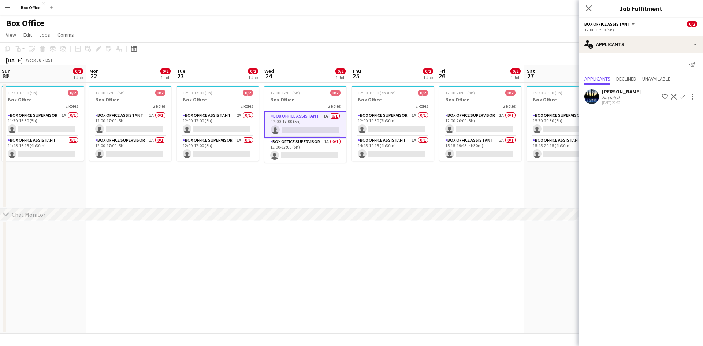
click at [293, 137] on app-card-role "Box Office Assistant 1A 0/1 12:00-17:00 (5h) single-neutral-actions" at bounding box center [306, 124] width 82 height 26
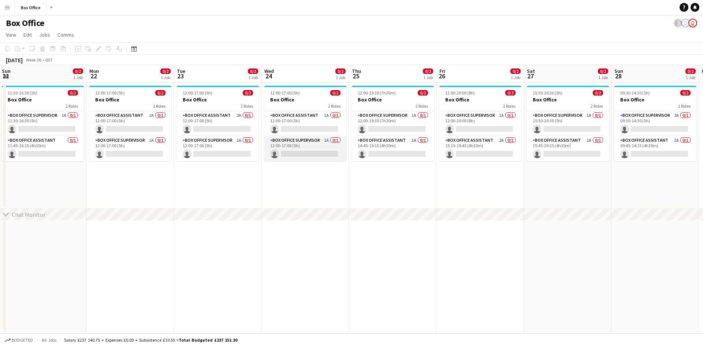
click at [292, 140] on app-card-role "Box Office Supervisor 1A 0/1 12:00-17:00 (5h) single-neutral-actions" at bounding box center [306, 148] width 82 height 25
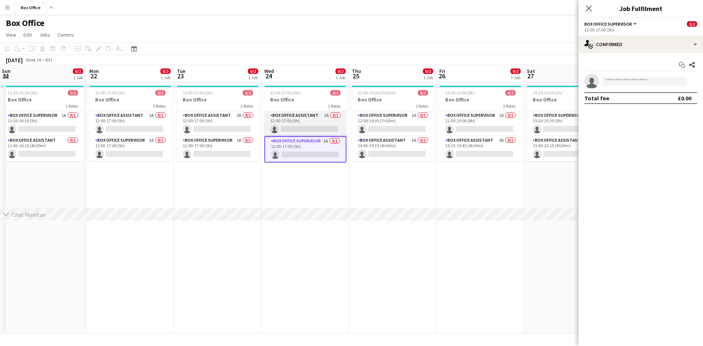
click at [303, 114] on app-card-role "Box Office Assistant 1A 0/1 12:00-17:00 (5h) single-neutral-actions" at bounding box center [306, 123] width 82 height 25
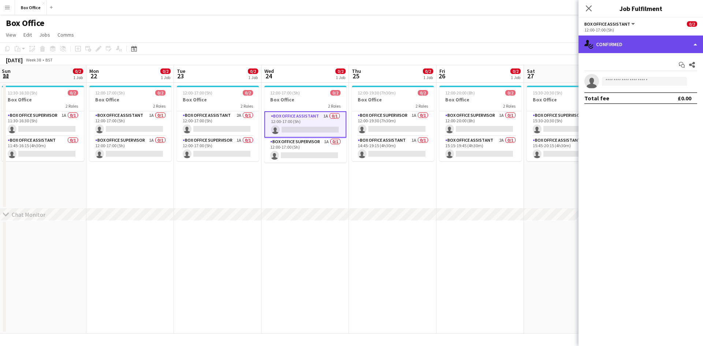
click at [321, 39] on div "single-neutral-actions-check-2 Confirmed" at bounding box center [641, 45] width 125 height 18
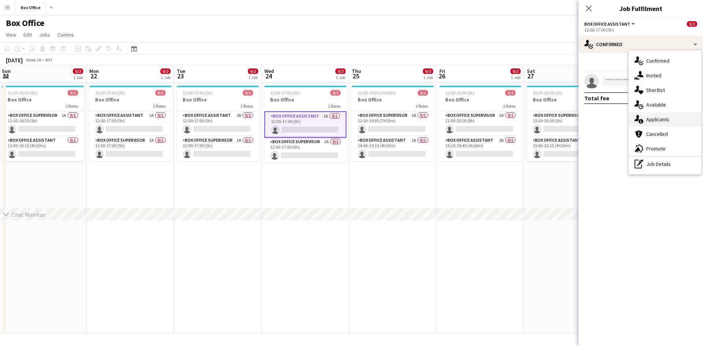
click at [321, 121] on div "single-neutral-actions-information Applicants" at bounding box center [665, 119] width 73 height 15
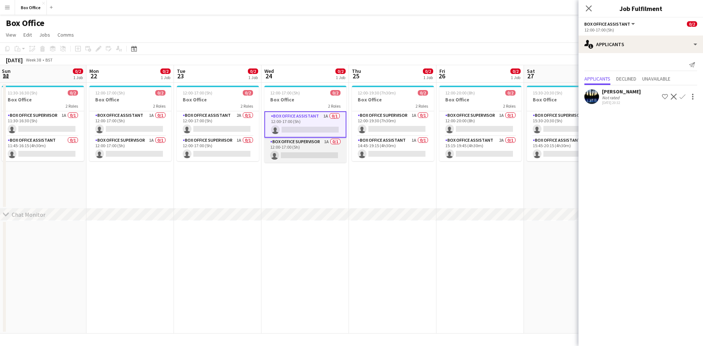
click at [320, 142] on app-card-role "Box Office Supervisor 1A 0/1 12:00-17:00 (5h) single-neutral-actions" at bounding box center [306, 150] width 82 height 25
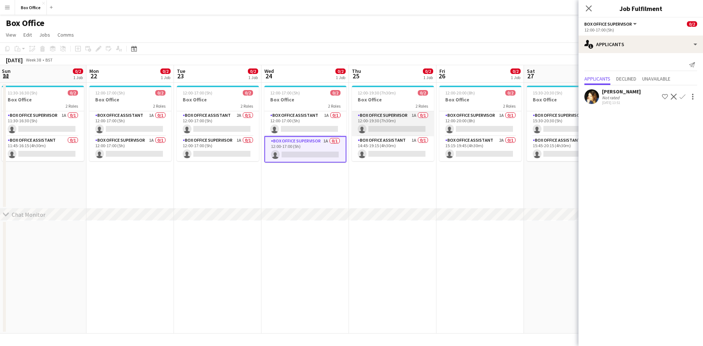
click at [321, 114] on app-card-role "Box Office Supervisor 1A 0/1 12:00-19:30 (7h30m) single-neutral-actions" at bounding box center [393, 123] width 82 height 25
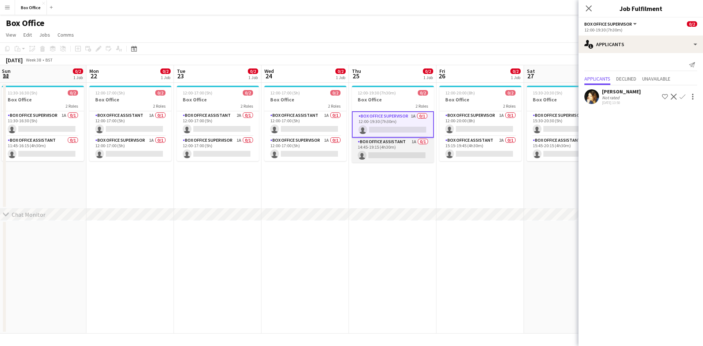
drag, startPoint x: 392, startPoint y: 142, endPoint x: 398, endPoint y: 144, distance: 6.5
click at [321, 142] on app-card-role "Box Office Assistant 1A 0/1 14:45-19:15 (4h30m) single-neutral-actions" at bounding box center [393, 150] width 82 height 25
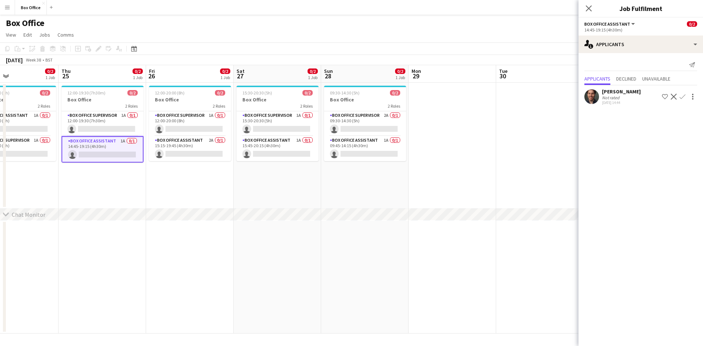
drag, startPoint x: 469, startPoint y: 178, endPoint x: 175, endPoint y: 176, distance: 294.2
click at [177, 180] on app-calendar-viewport "Sun 21 0/2 1 Job Mon 22 0/2 1 Job Tue 23 0/2 1 Job Wed 24 0/2 1 Job Thu 25 0/2 …" at bounding box center [351, 199] width 703 height 269
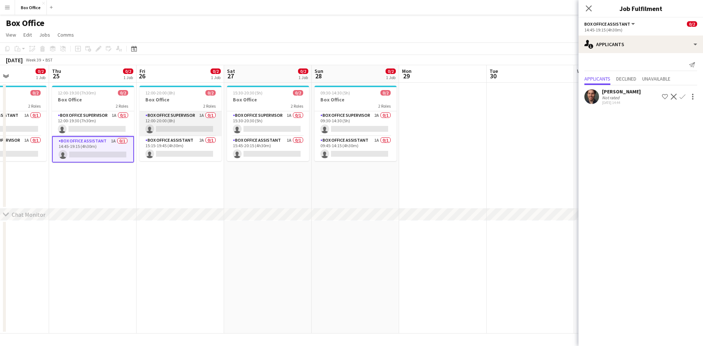
click at [170, 116] on app-card-role "Box Office Supervisor 1A 0/1 12:00-20:00 (8h) single-neutral-actions" at bounding box center [181, 123] width 82 height 25
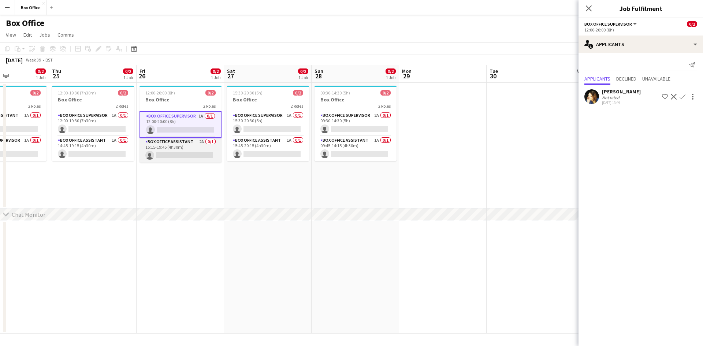
click at [177, 143] on app-card-role "Box Office Assistant 2A 0/1 15:15-19:45 (4h30m) single-neutral-actions" at bounding box center [181, 150] width 82 height 25
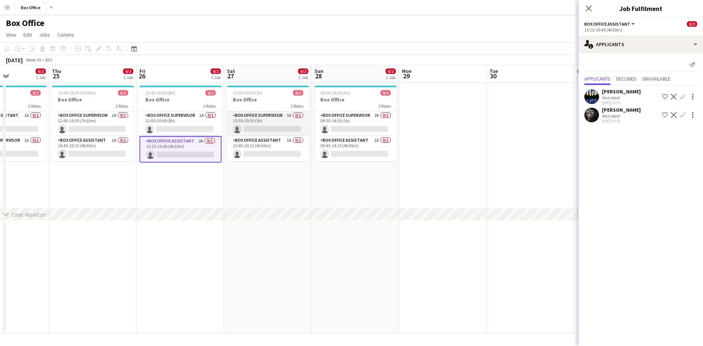
click at [276, 117] on app-card-role "Box Office Supervisor 1A 0/1 15:30-20:30 (5h) single-neutral-actions" at bounding box center [268, 123] width 82 height 25
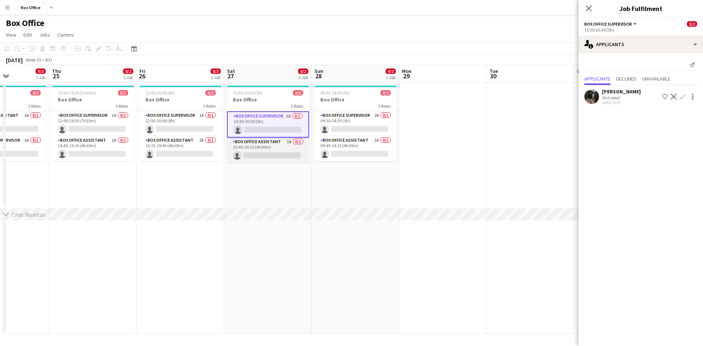
click at [263, 140] on app-card-role "Box Office Assistant 1A 0/1 15:45-20:15 (4h30m) single-neutral-actions" at bounding box center [268, 150] width 82 height 25
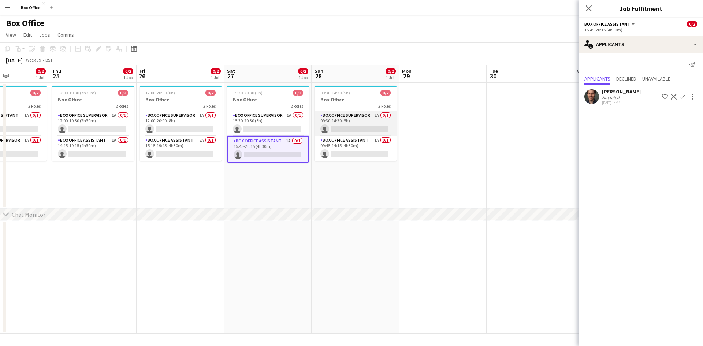
click at [321, 115] on app-card-role "Box Office Supervisor 2A 0/1 09:30-14:30 (5h) single-neutral-actions" at bounding box center [356, 123] width 82 height 25
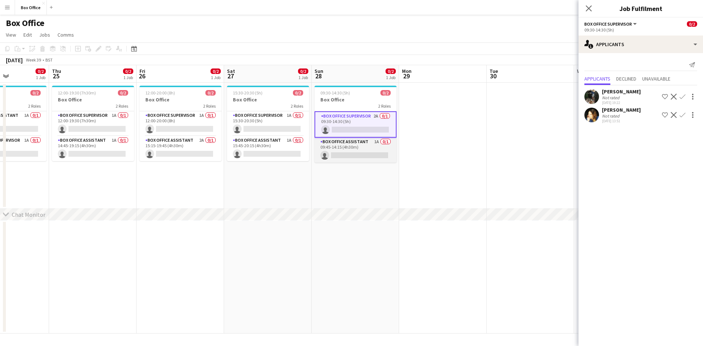
click at [321, 143] on app-card-role "Box Office Assistant 1A 0/1 09:45-14:15 (4h30m) single-neutral-actions" at bounding box center [356, 150] width 82 height 25
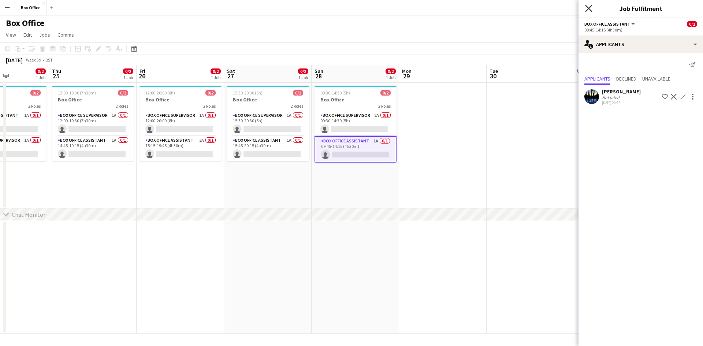
click at [321, 9] on icon "Close pop-in" at bounding box center [588, 8] width 7 height 7
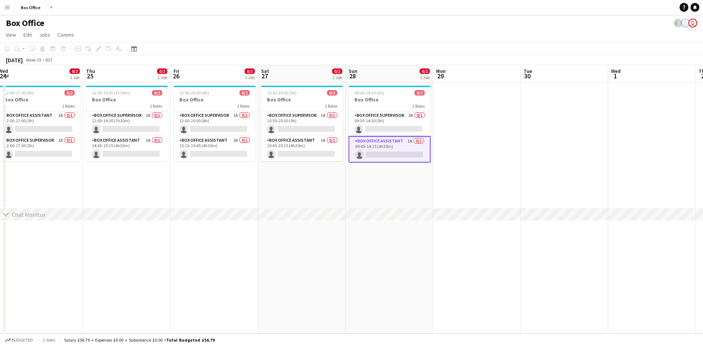
scroll to position [0, 179]
drag, startPoint x: 484, startPoint y: 112, endPoint x: 519, endPoint y: 98, distance: 37.0
click at [321, 99] on app-calendar-viewport "Mon 22 0/2 1 Job Tue 23 0/2 1 Job Wed 24 0/2 1 Job Thu 25 0/2 1 Job Fri 26 0/2 …" at bounding box center [351, 199] width 703 height 269
